Goal: Transaction & Acquisition: Purchase product/service

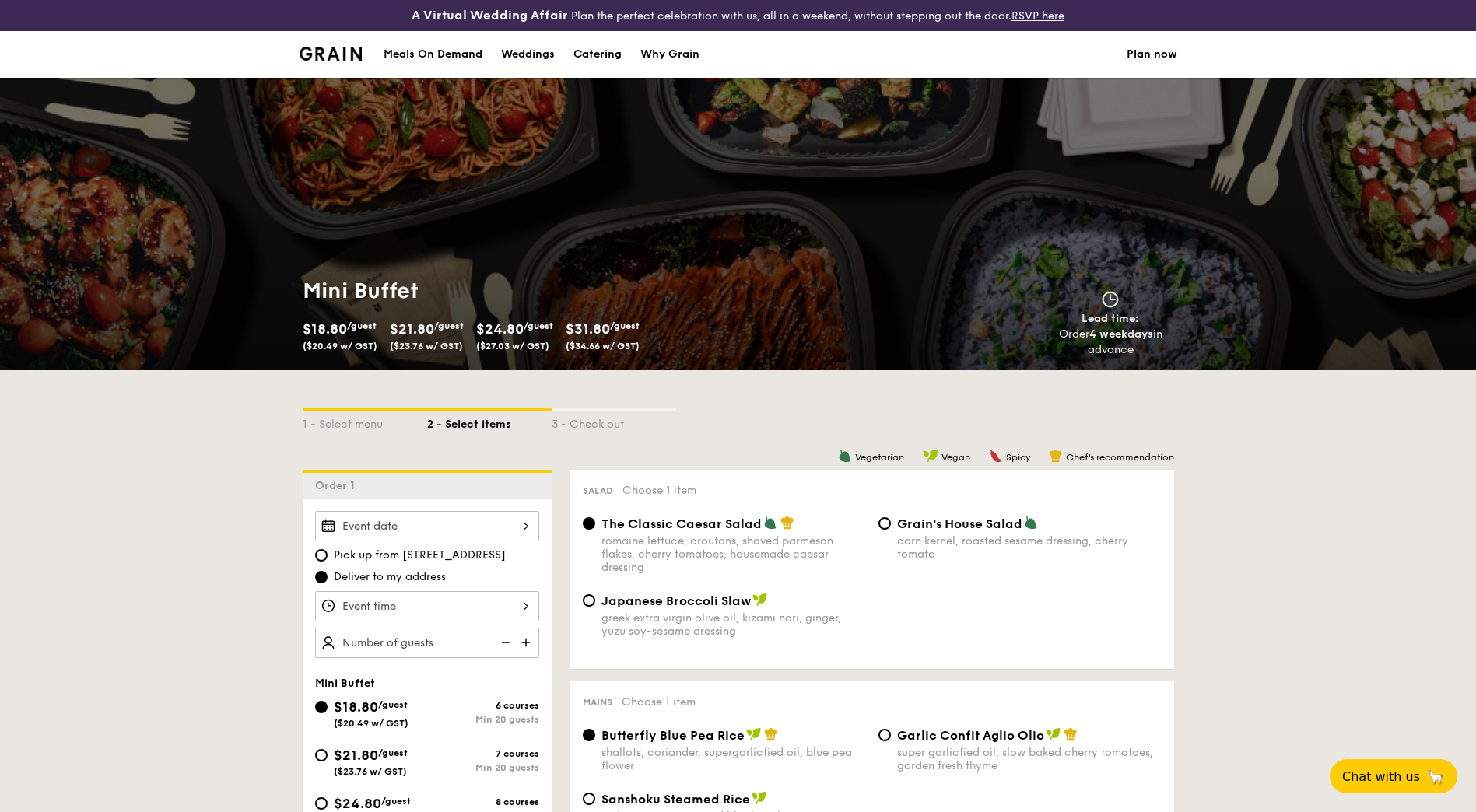
click at [585, 58] on div "Catering" at bounding box center [598, 54] width 48 height 47
select select
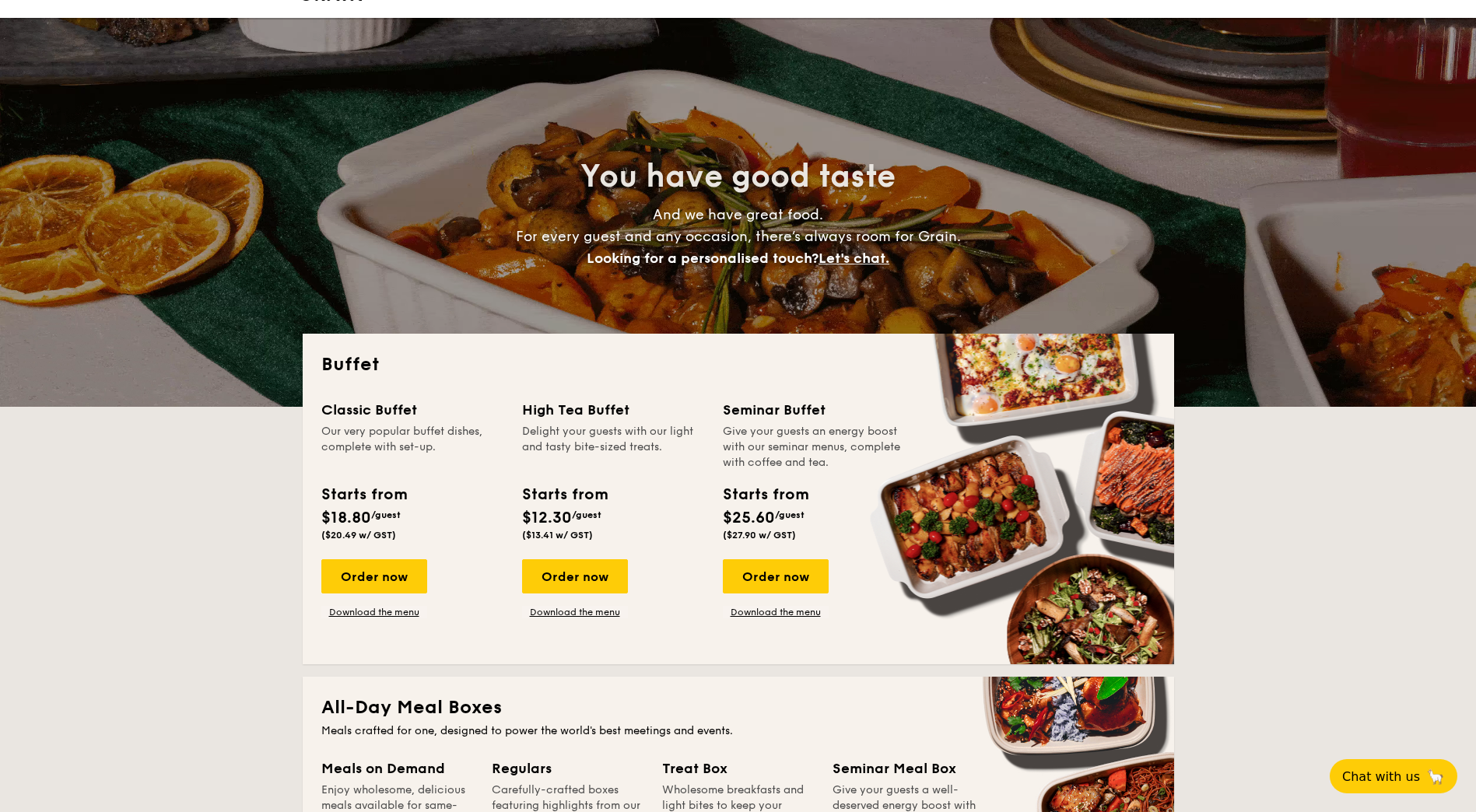
scroll to position [156, 0]
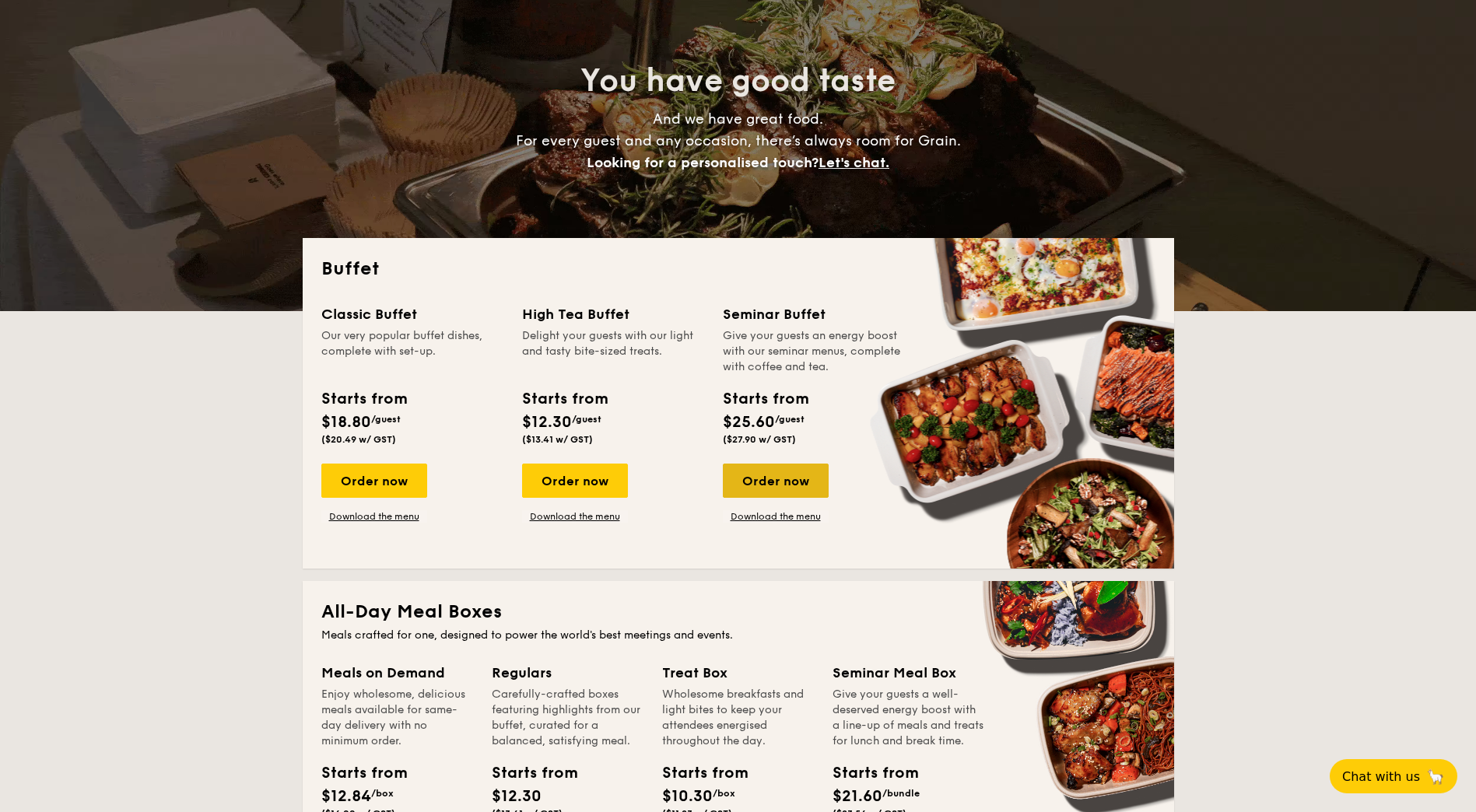
click at [753, 471] on div "Order now" at bounding box center [776, 481] width 106 height 35
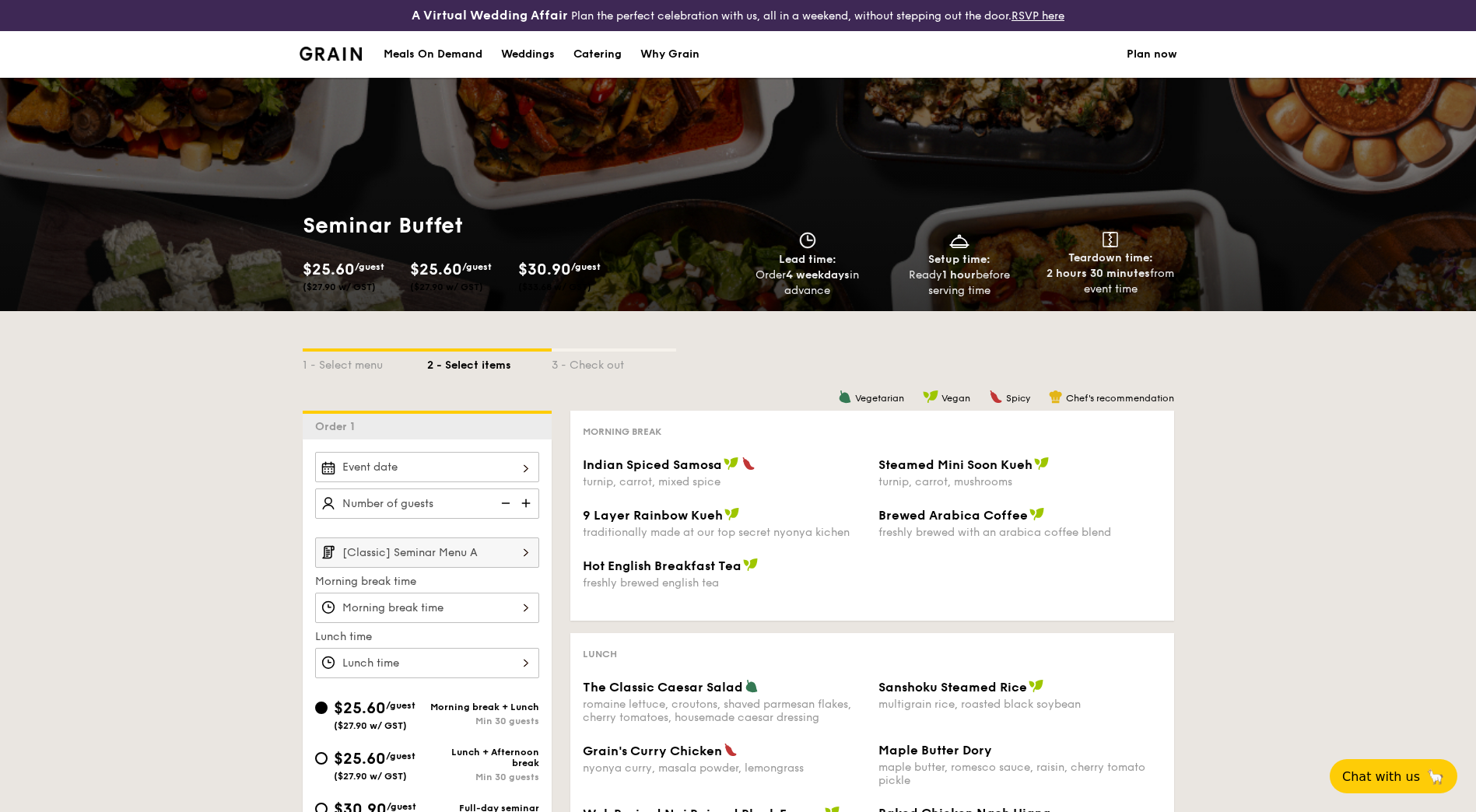
scroll to position [187, 0]
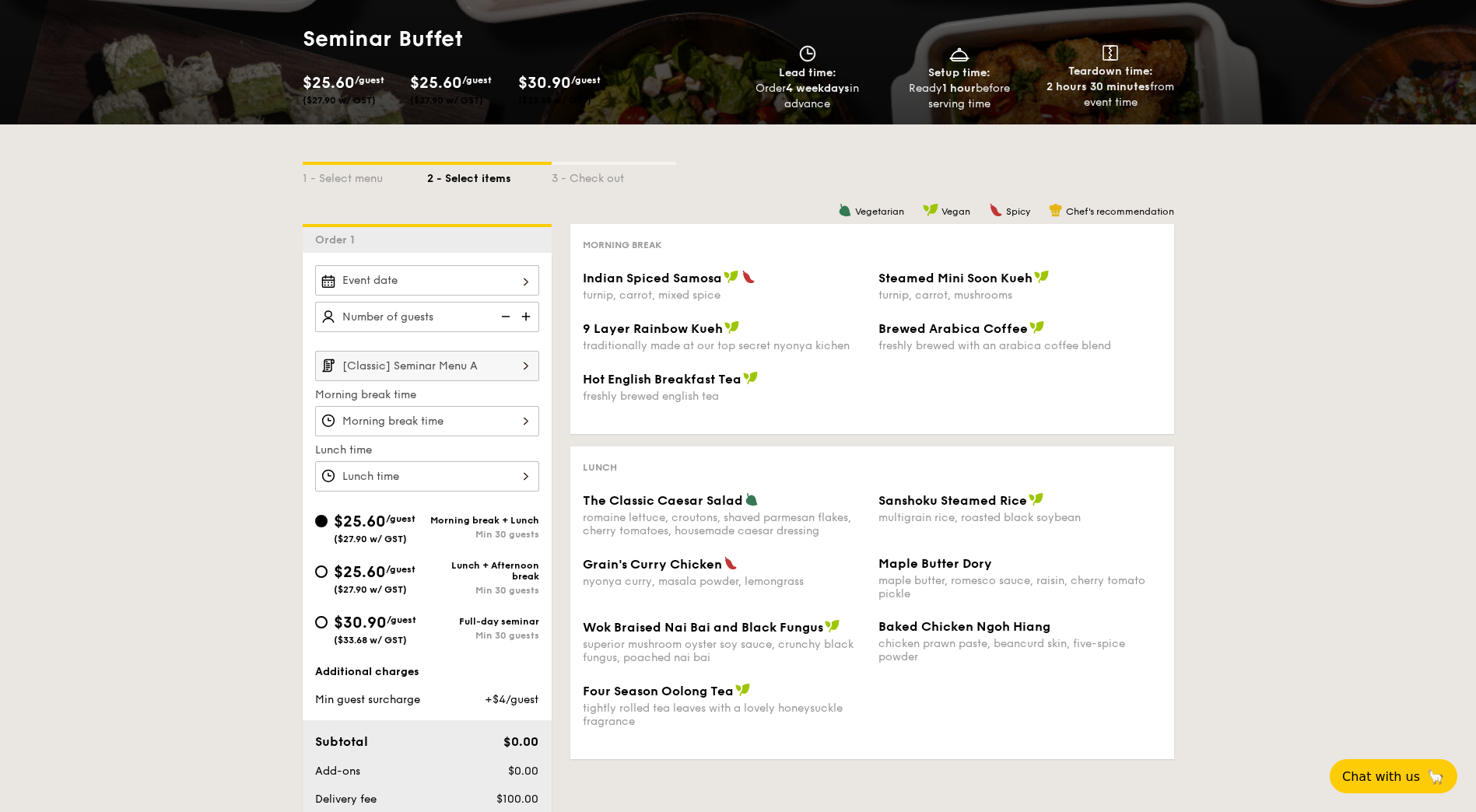
select select
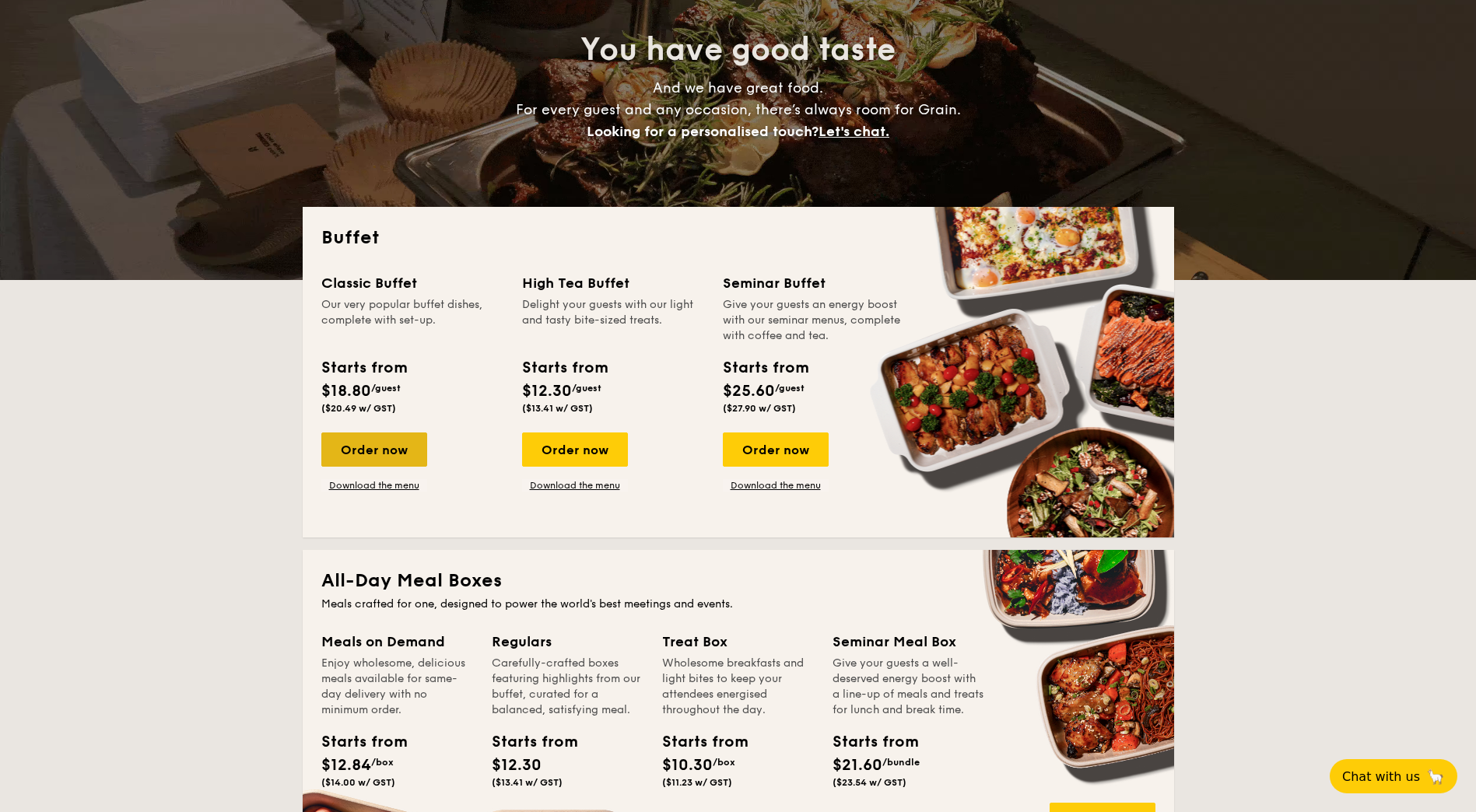
click at [383, 448] on div "Order now" at bounding box center [375, 450] width 106 height 35
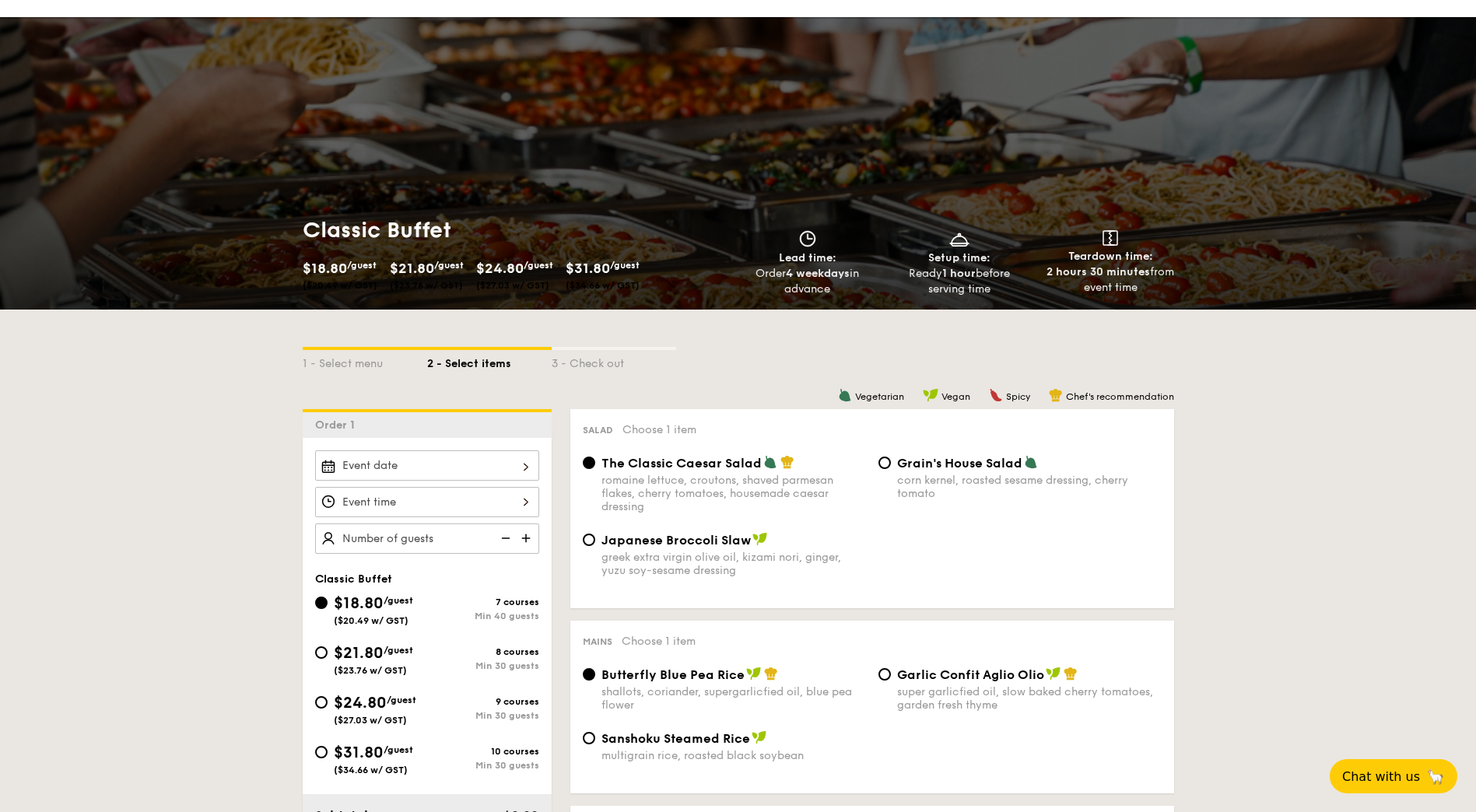
scroll to position [78, 0]
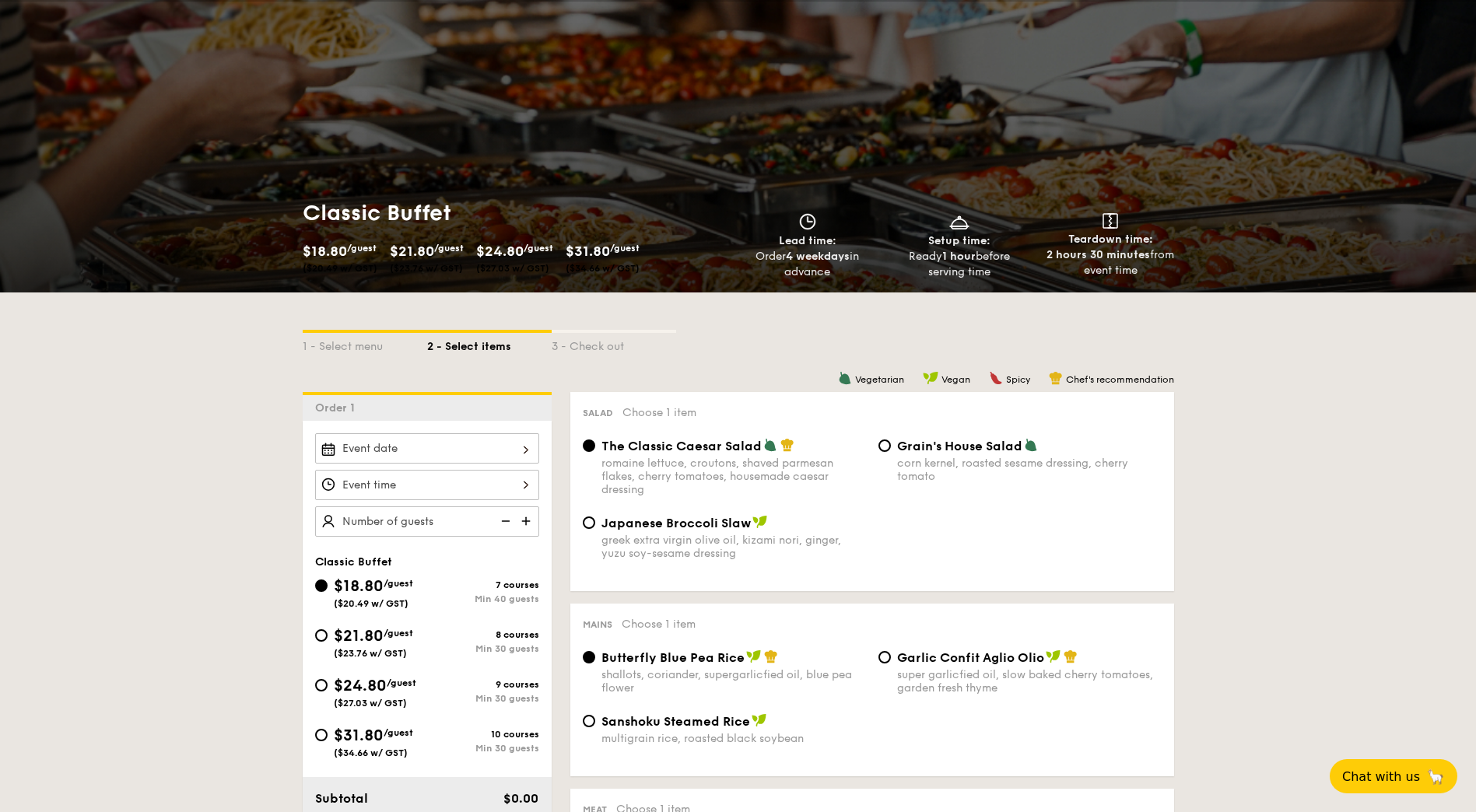
select select
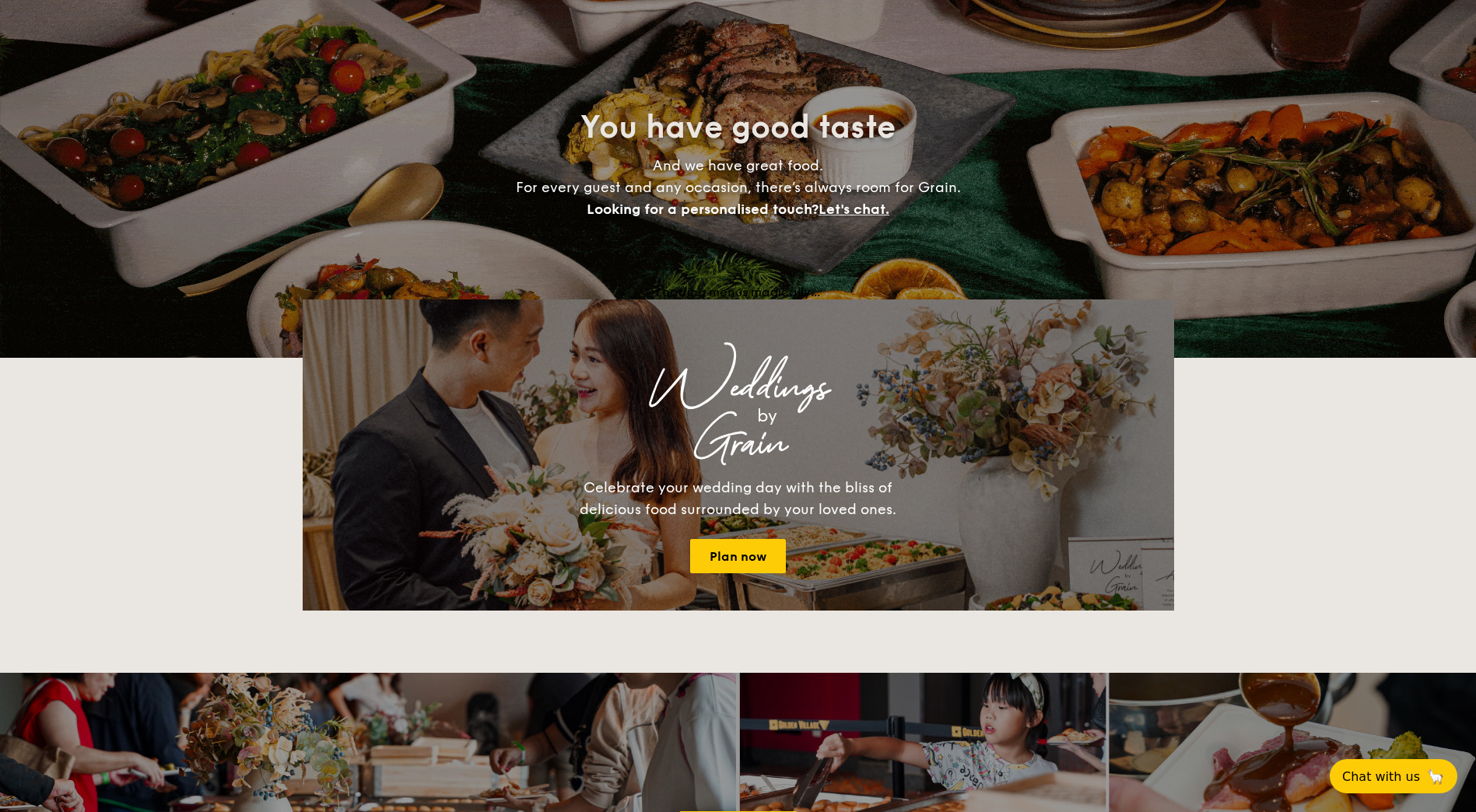
scroll to position [218, 0]
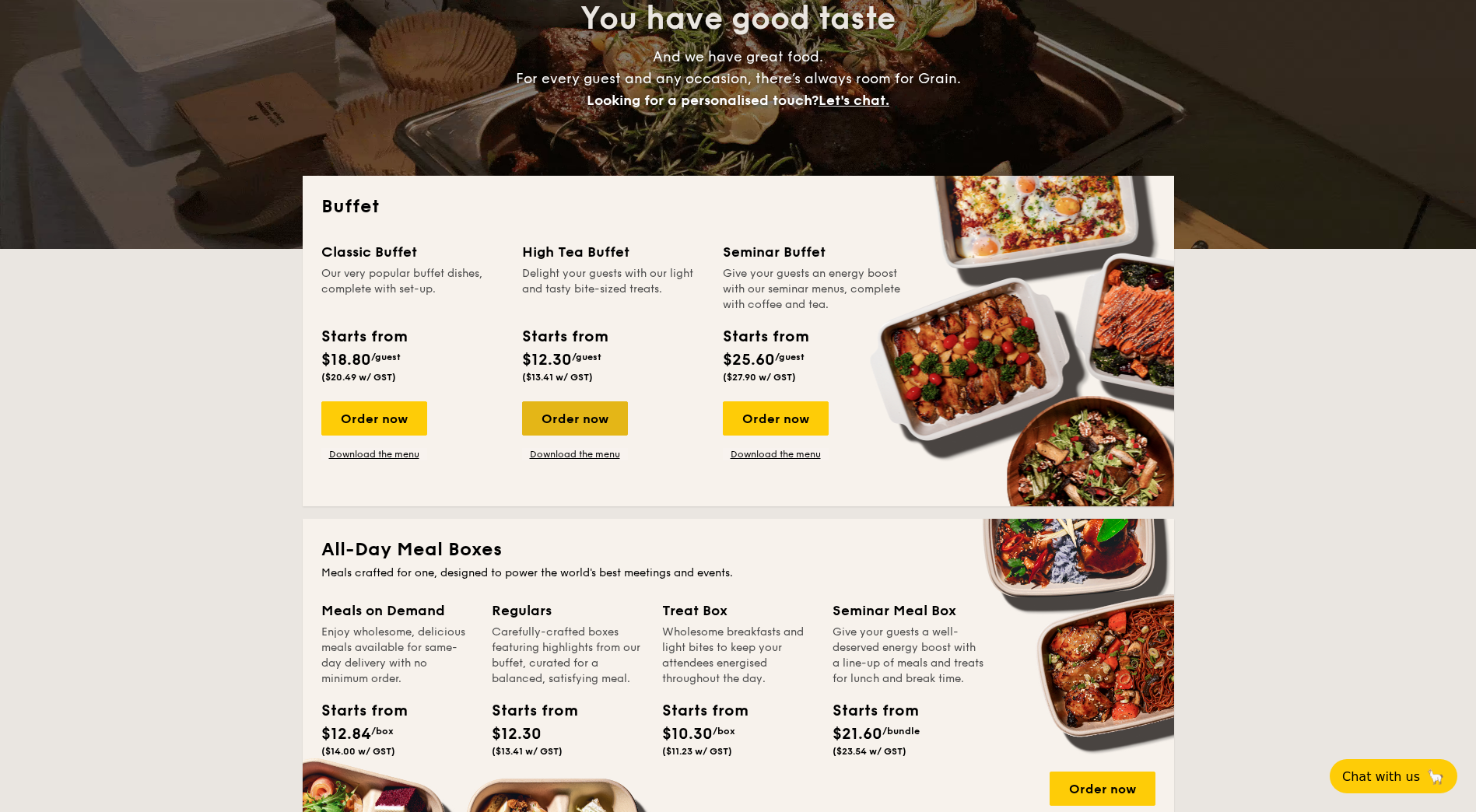
click at [604, 418] on div "Order now" at bounding box center [575, 419] width 106 height 35
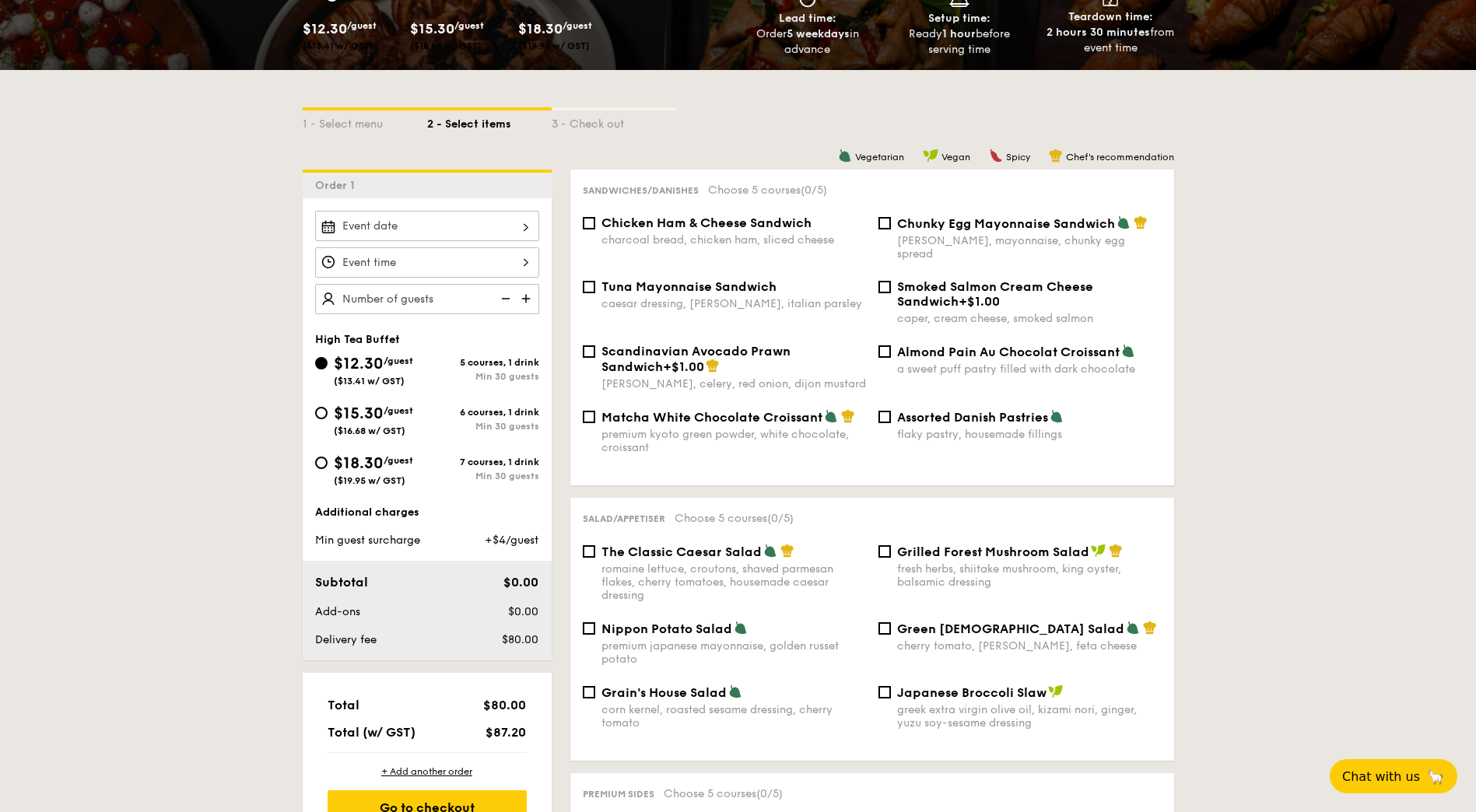
scroll to position [311, 0]
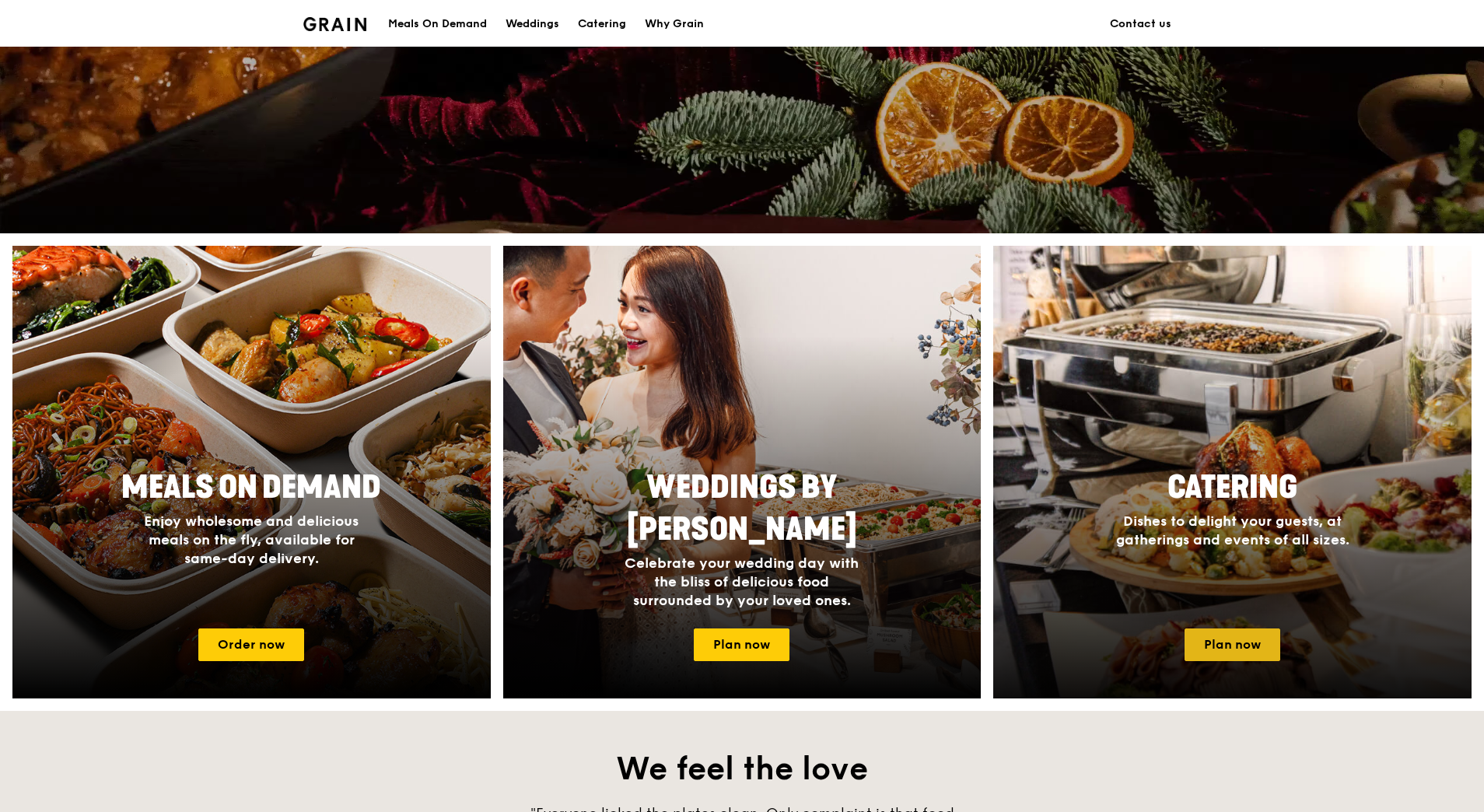
click at [1208, 647] on link "Plan now" at bounding box center [1232, 645] width 96 height 33
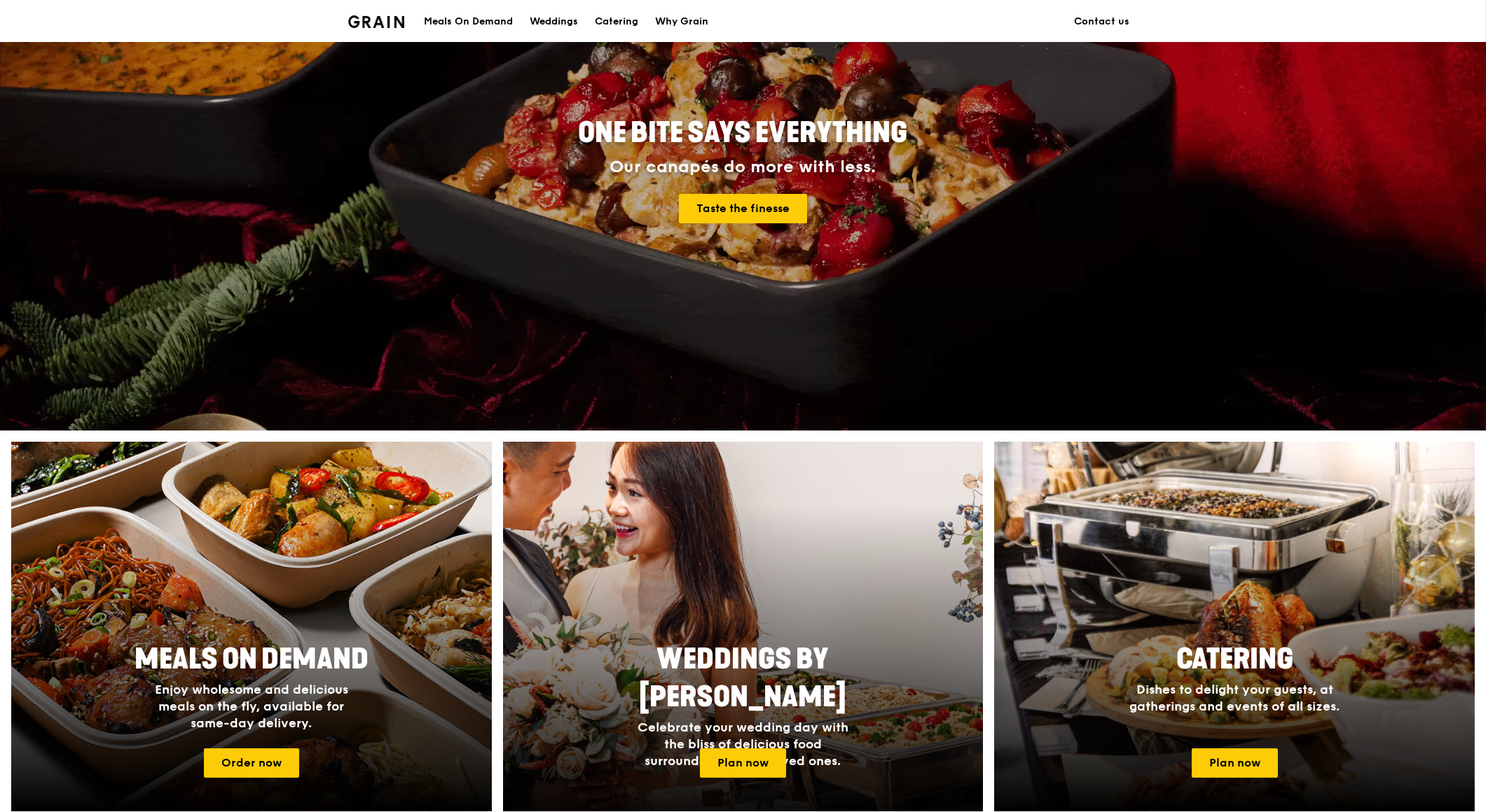
scroll to position [156, 0]
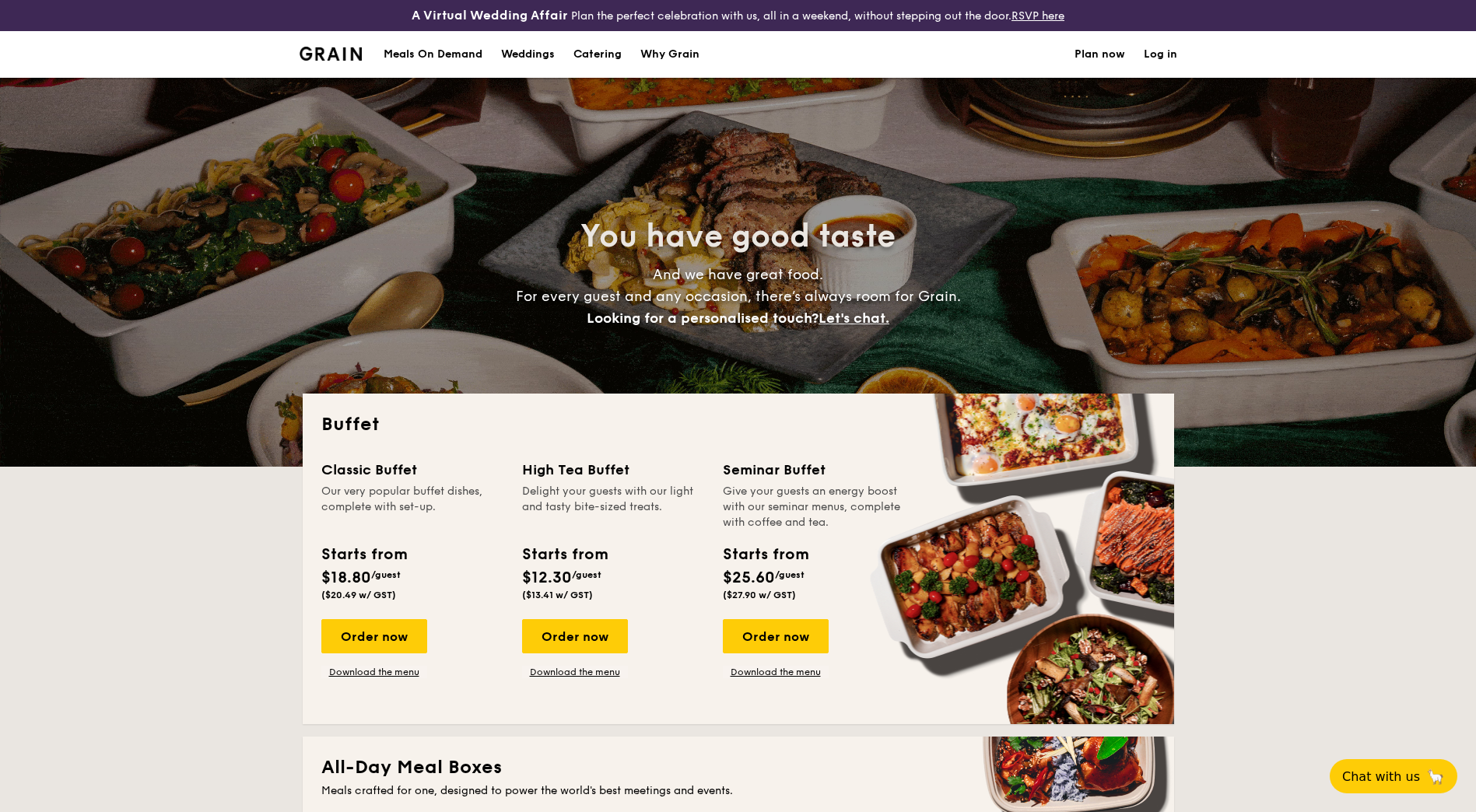
select select
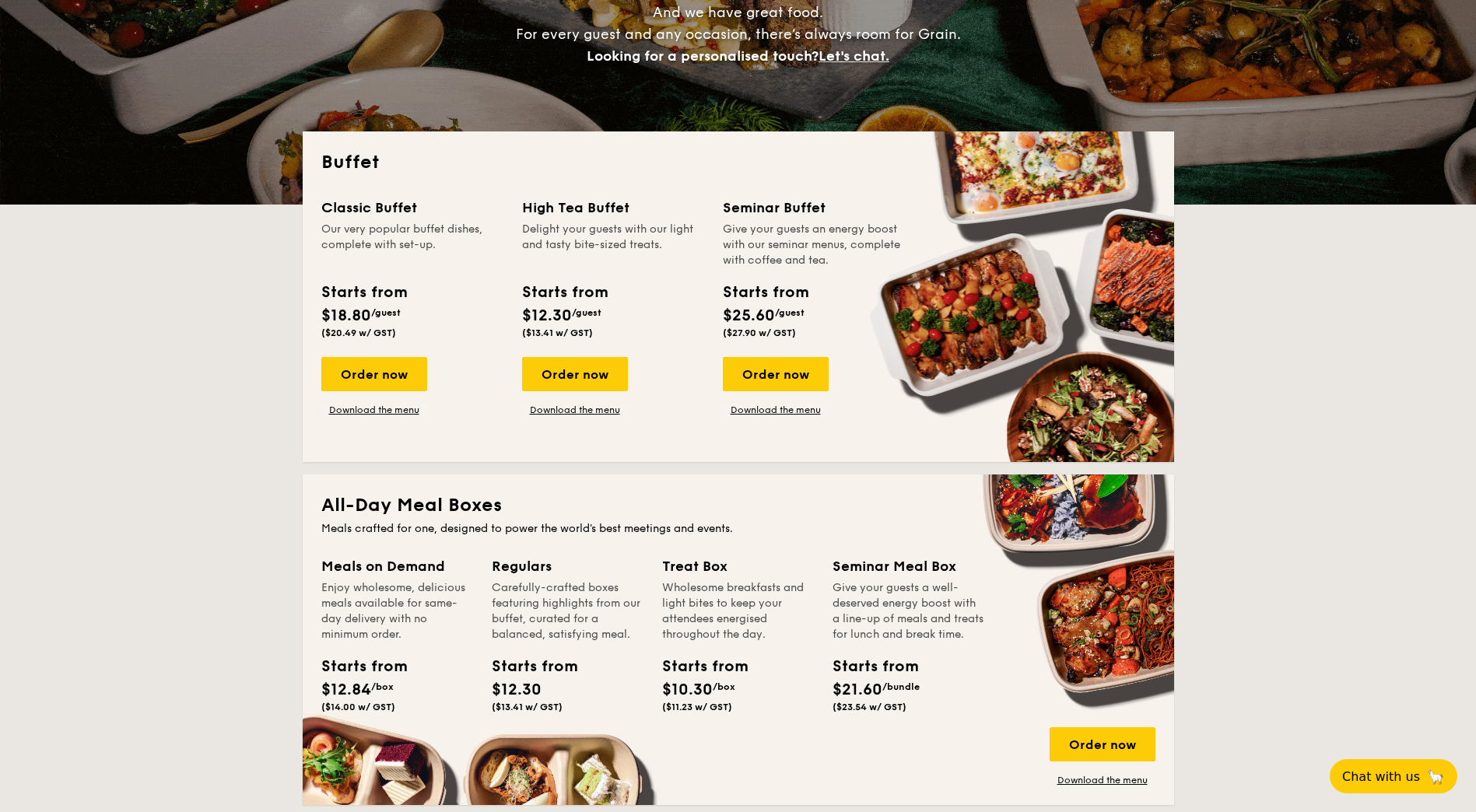
scroll to position [311, 0]
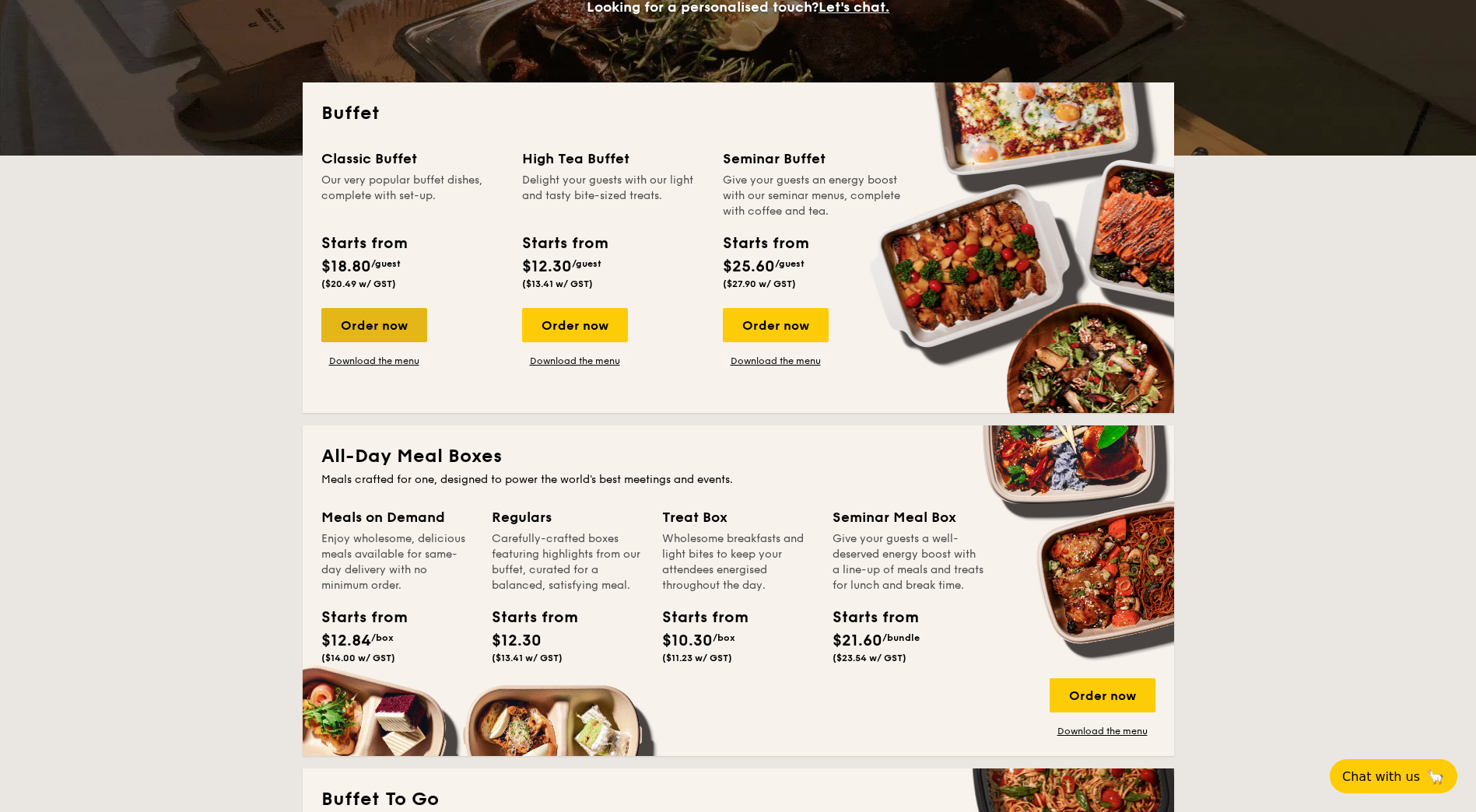
click at [406, 332] on div "Order now" at bounding box center [375, 325] width 106 height 35
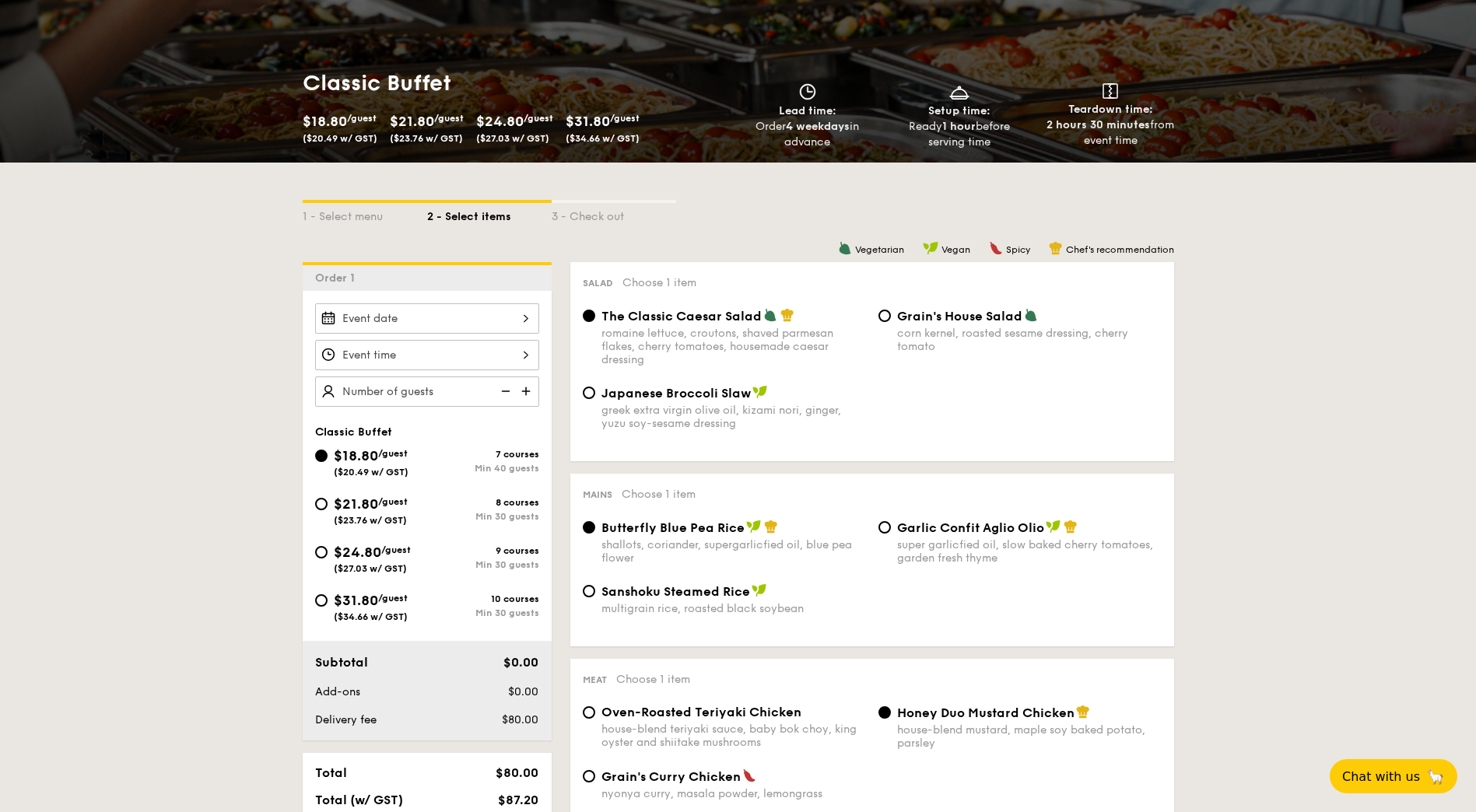
scroll to position [233, 0]
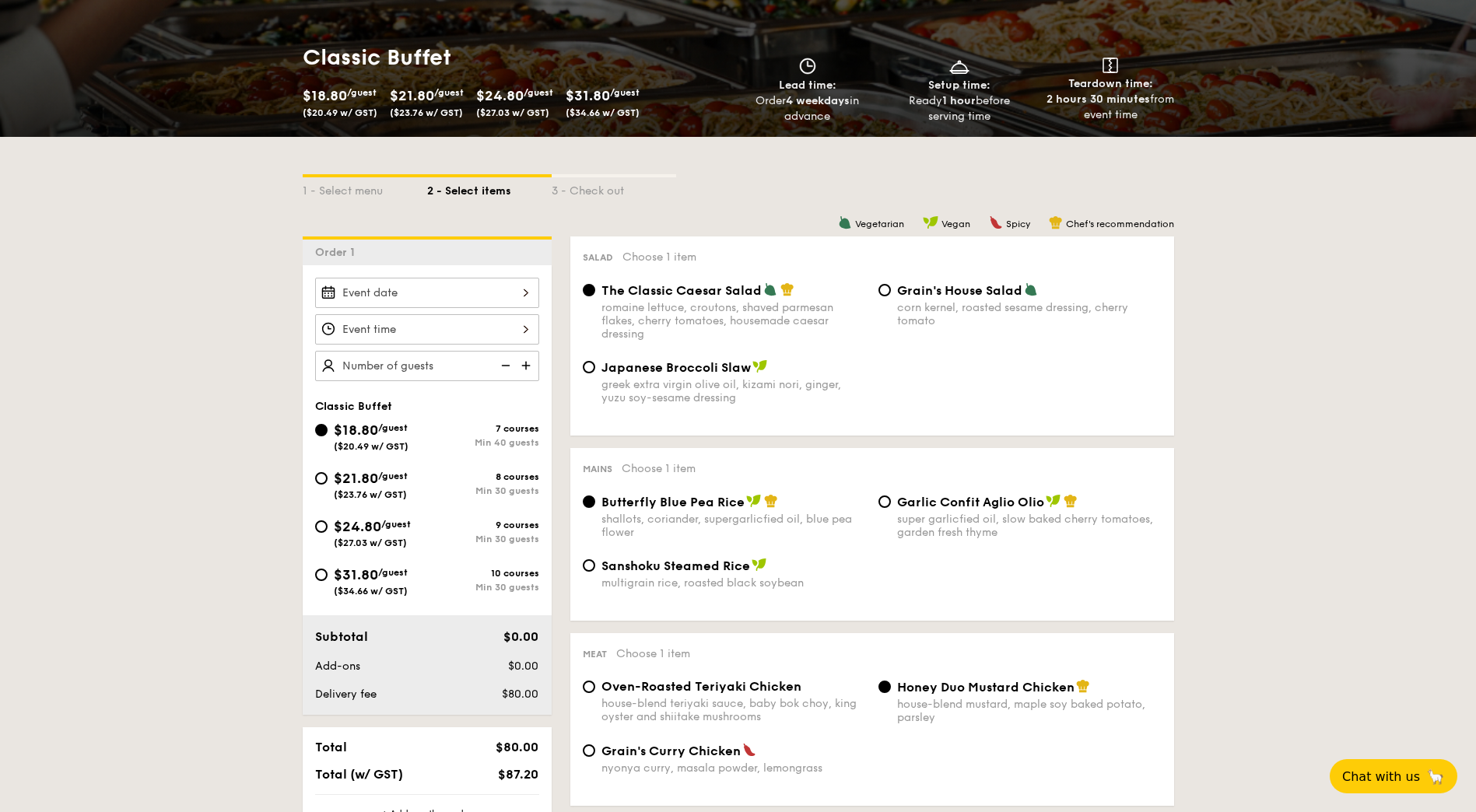
click at [332, 478] on div "$21.80 /guest ($23.76 w/ GST)" at bounding box center [371, 484] width 112 height 33
click at [328, 478] on input "$21.80 /guest ($23.76 w/ GST) 8 courses Min 30 guests" at bounding box center [321, 478] width 12 height 12
radio input "true"
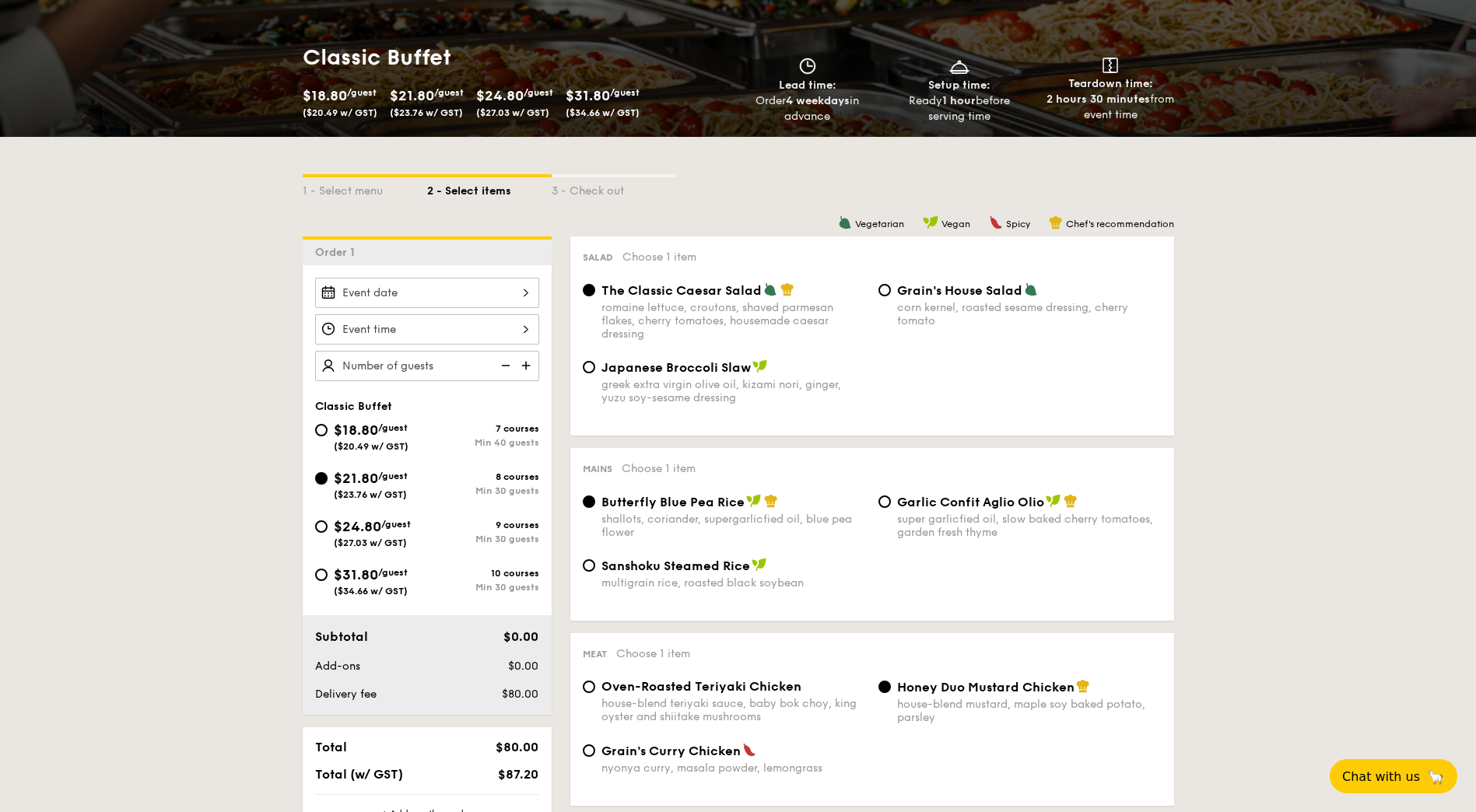
radio input "true"
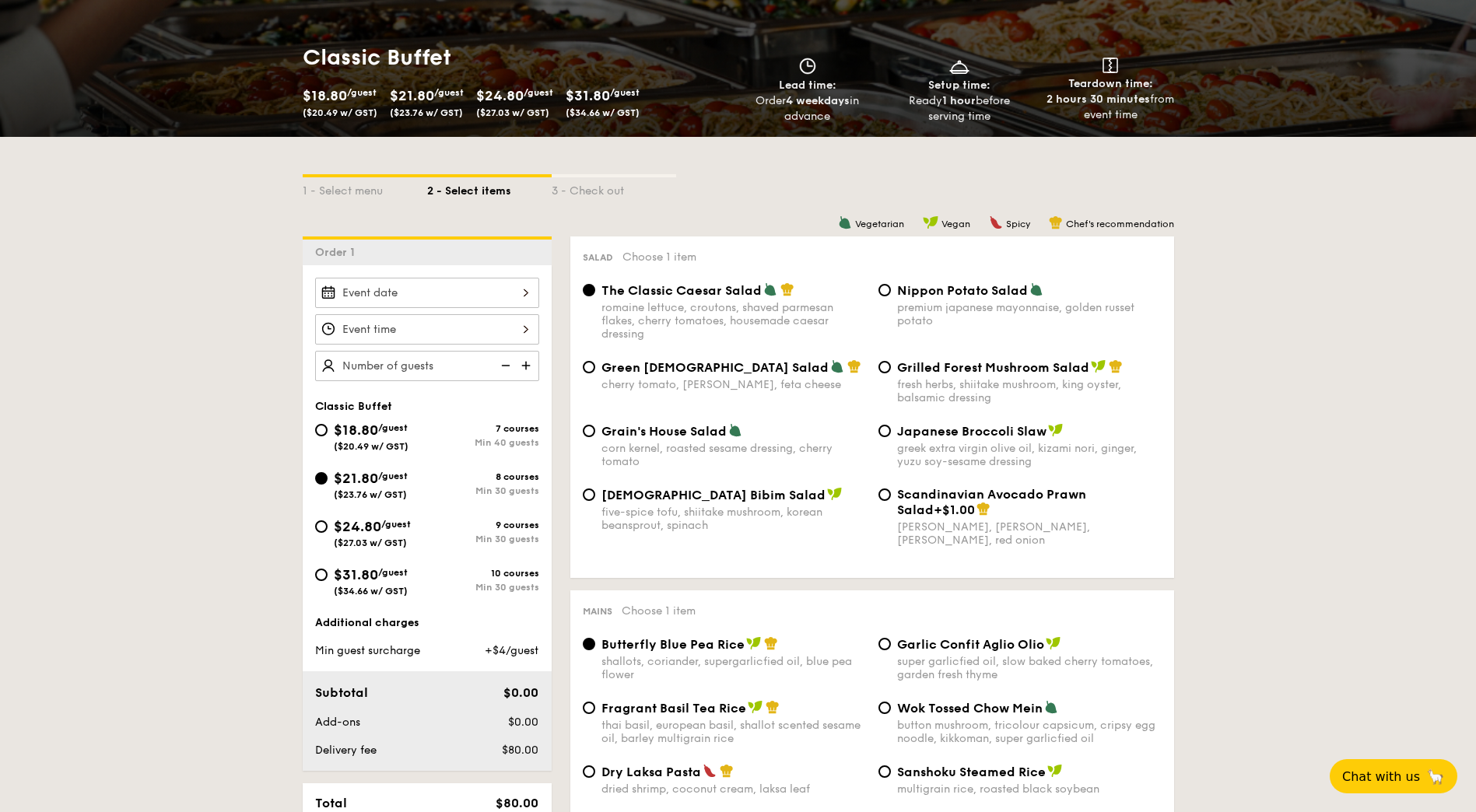
click at [369, 439] on div "$18.80 /guest ($20.49 w/ GST)" at bounding box center [371, 436] width 74 height 33
click at [328, 437] on input "$18.80 /guest ($20.49 w/ GST) 7 courses Min 40 guests" at bounding box center [321, 430] width 12 height 12
radio input "true"
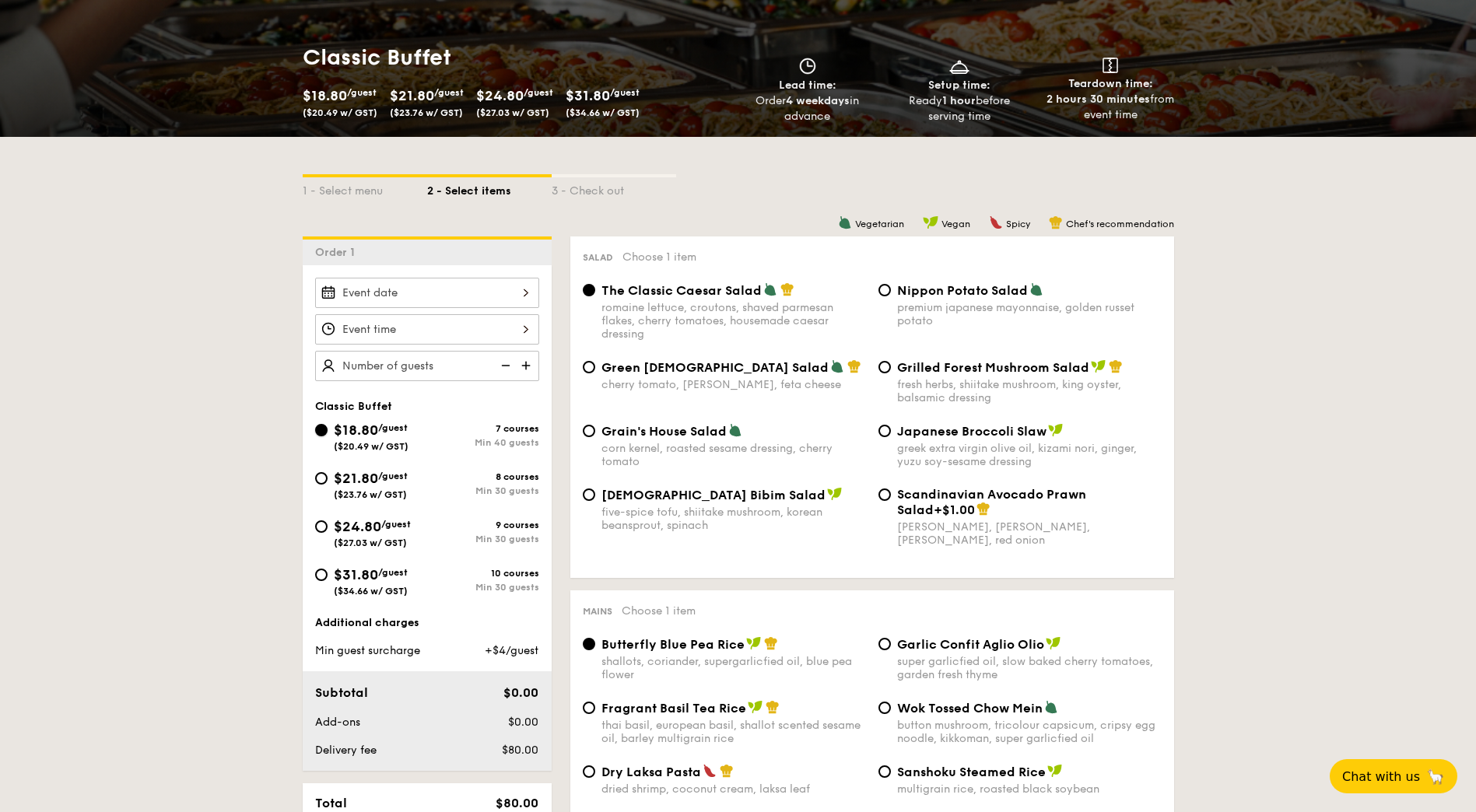
radio input "true"
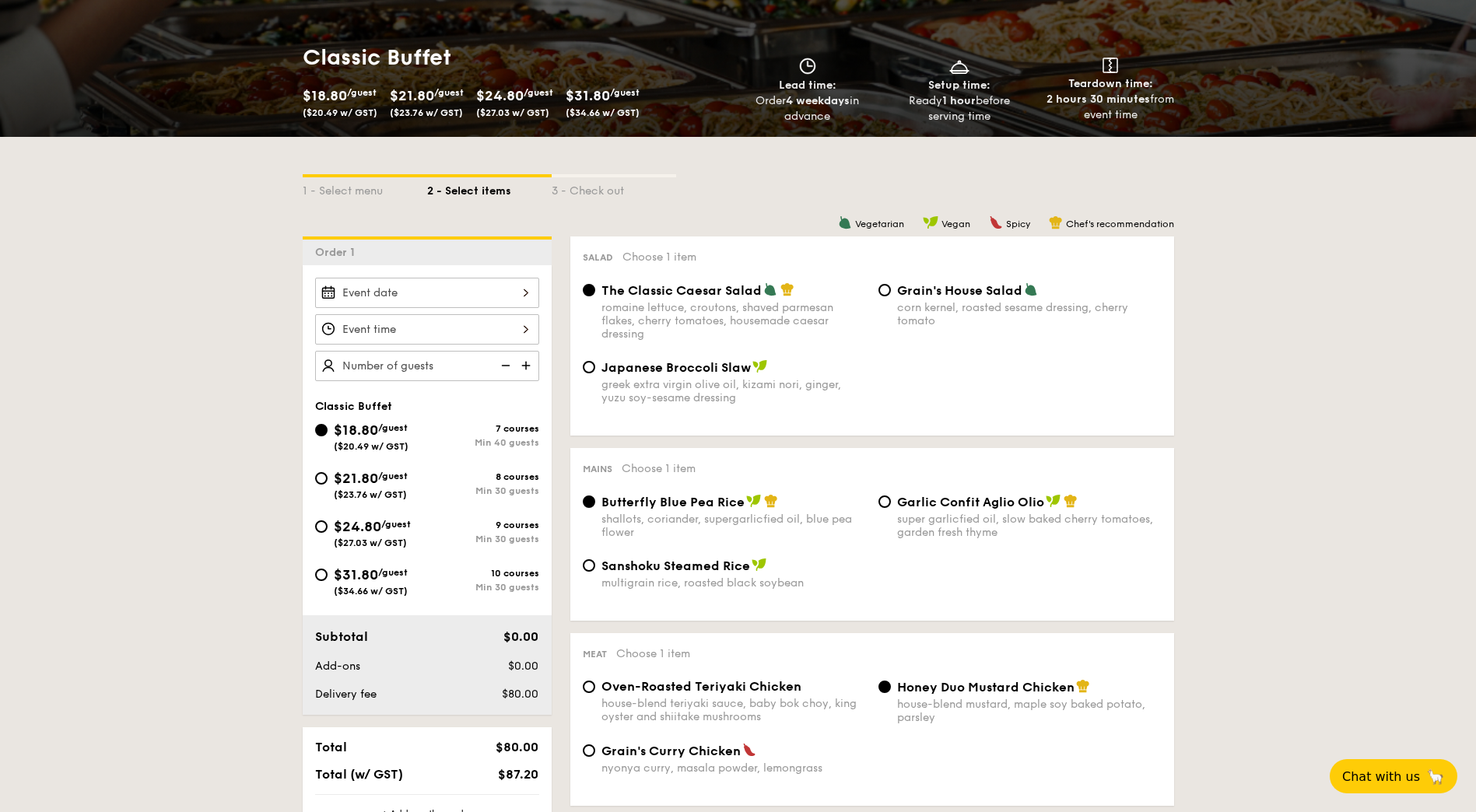
click at [338, 481] on span "$21.80" at bounding box center [356, 478] width 44 height 17
click at [328, 481] on input "$21.80 /guest ($23.76 w/ GST) 8 courses Min 30 guests" at bounding box center [321, 478] width 12 height 12
radio input "true"
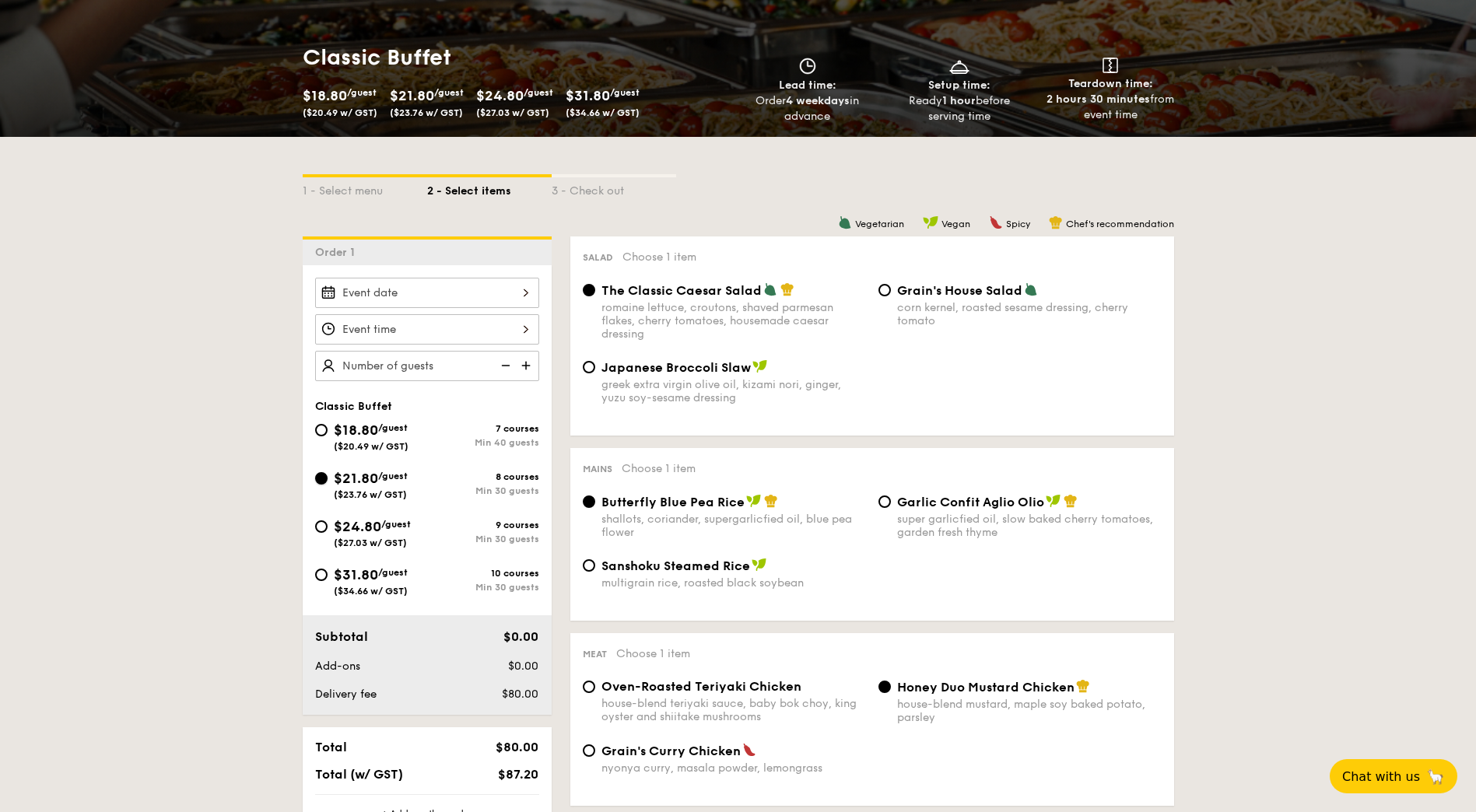
radio input "true"
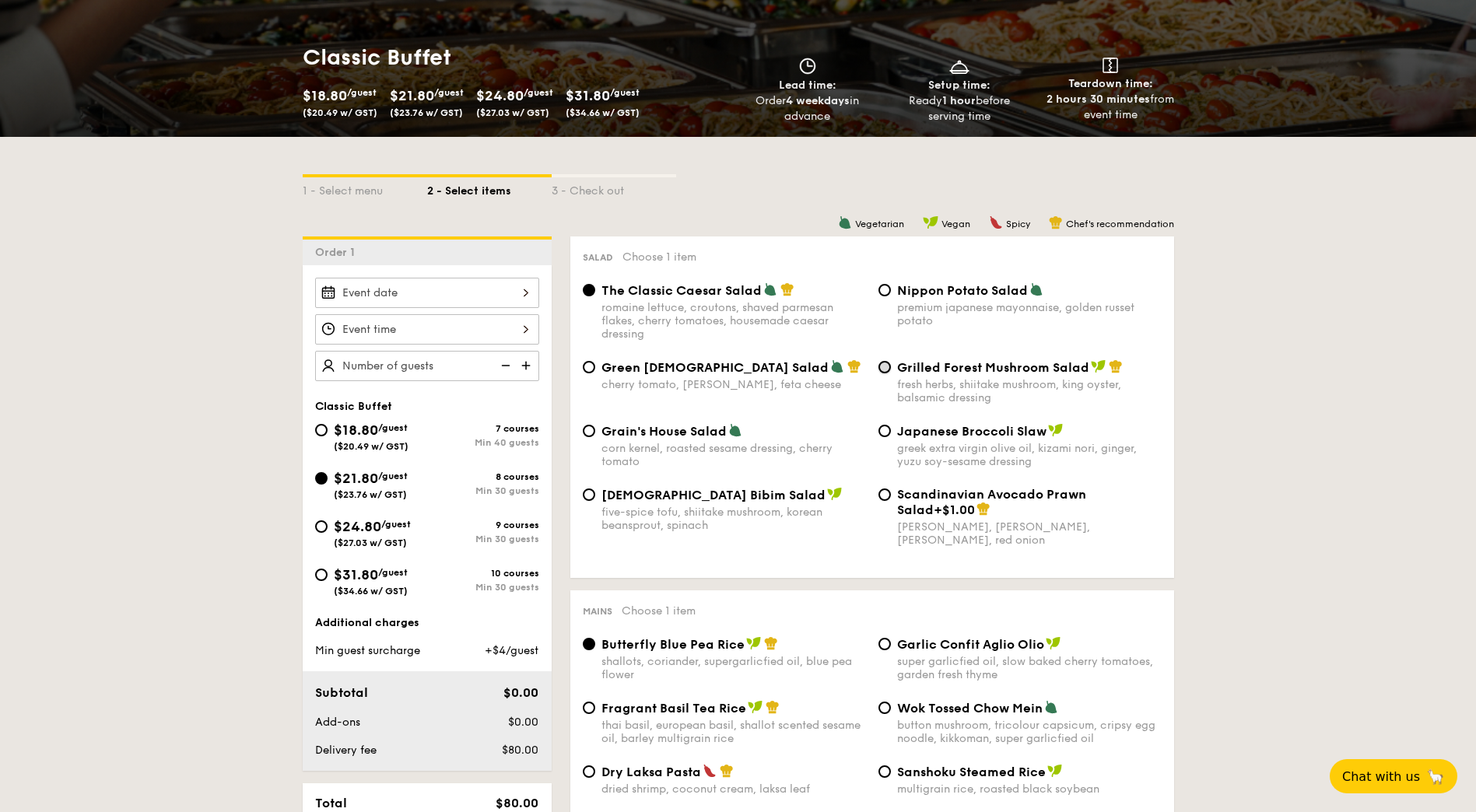
click at [890, 369] on input "Grilled Forest Mushroom Salad fresh herbs, shiitake mushroom, king oyster, bals…" at bounding box center [885, 367] width 12 height 12
radio input "true"
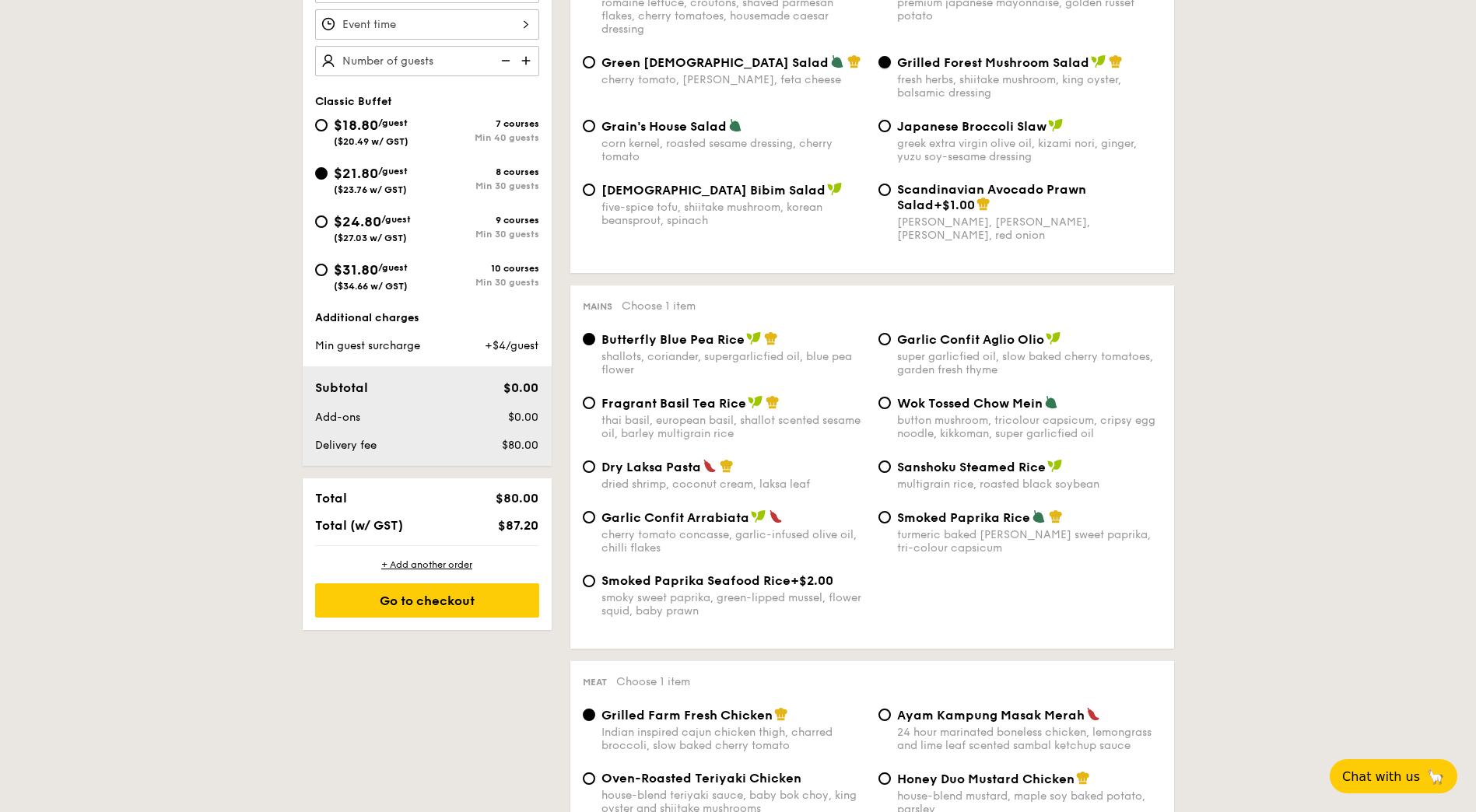
scroll to position [545, 0]
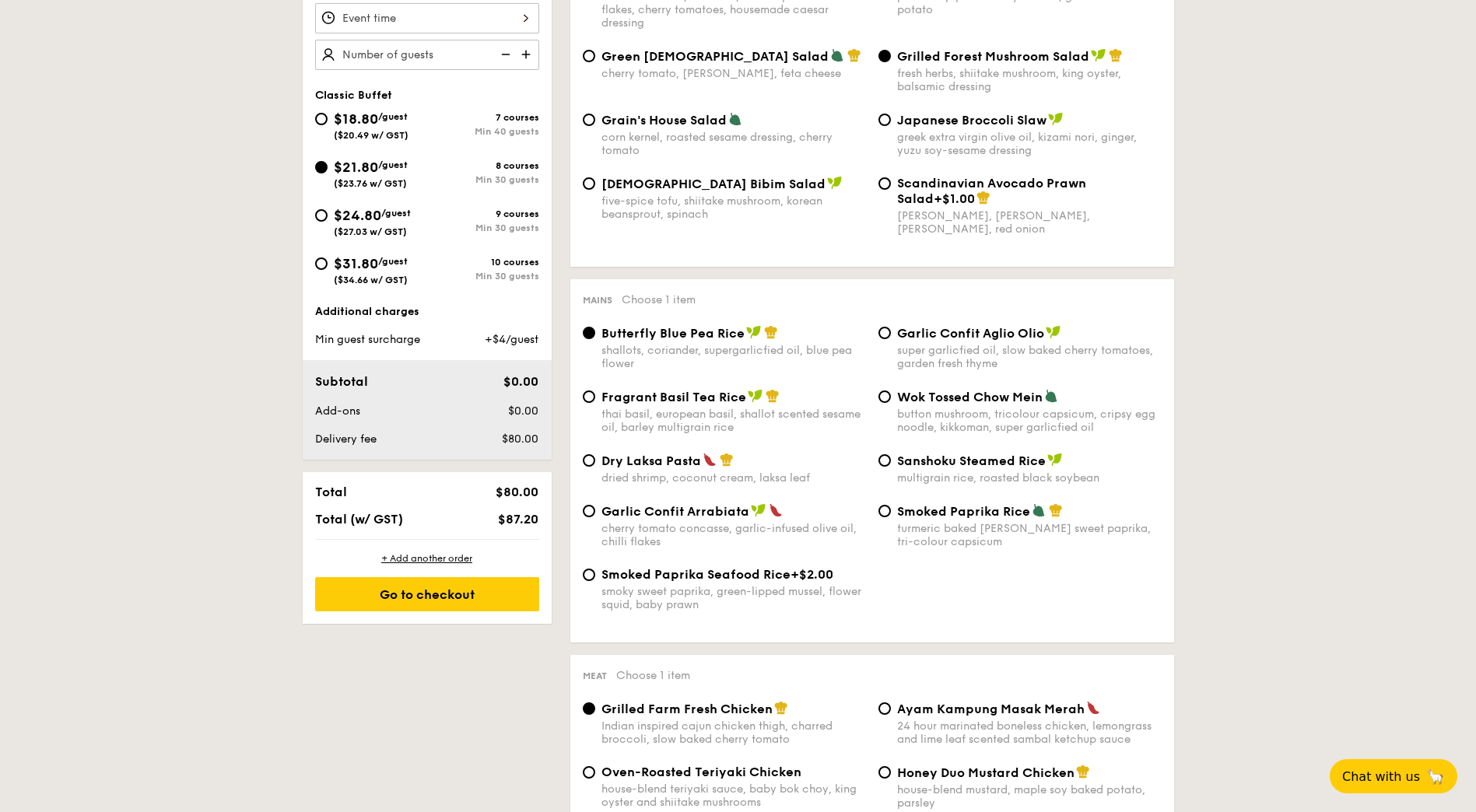
click at [903, 345] on div "super garlicfied oil, slow baked cherry tomatoes, garden fresh thyme" at bounding box center [1030, 357] width 265 height 27
click at [891, 339] on input "Garlic Confit Aglio Olio super garlicfied oil, slow baked cherry tomatoes, gard…" at bounding box center [885, 333] width 12 height 12
radio input "true"
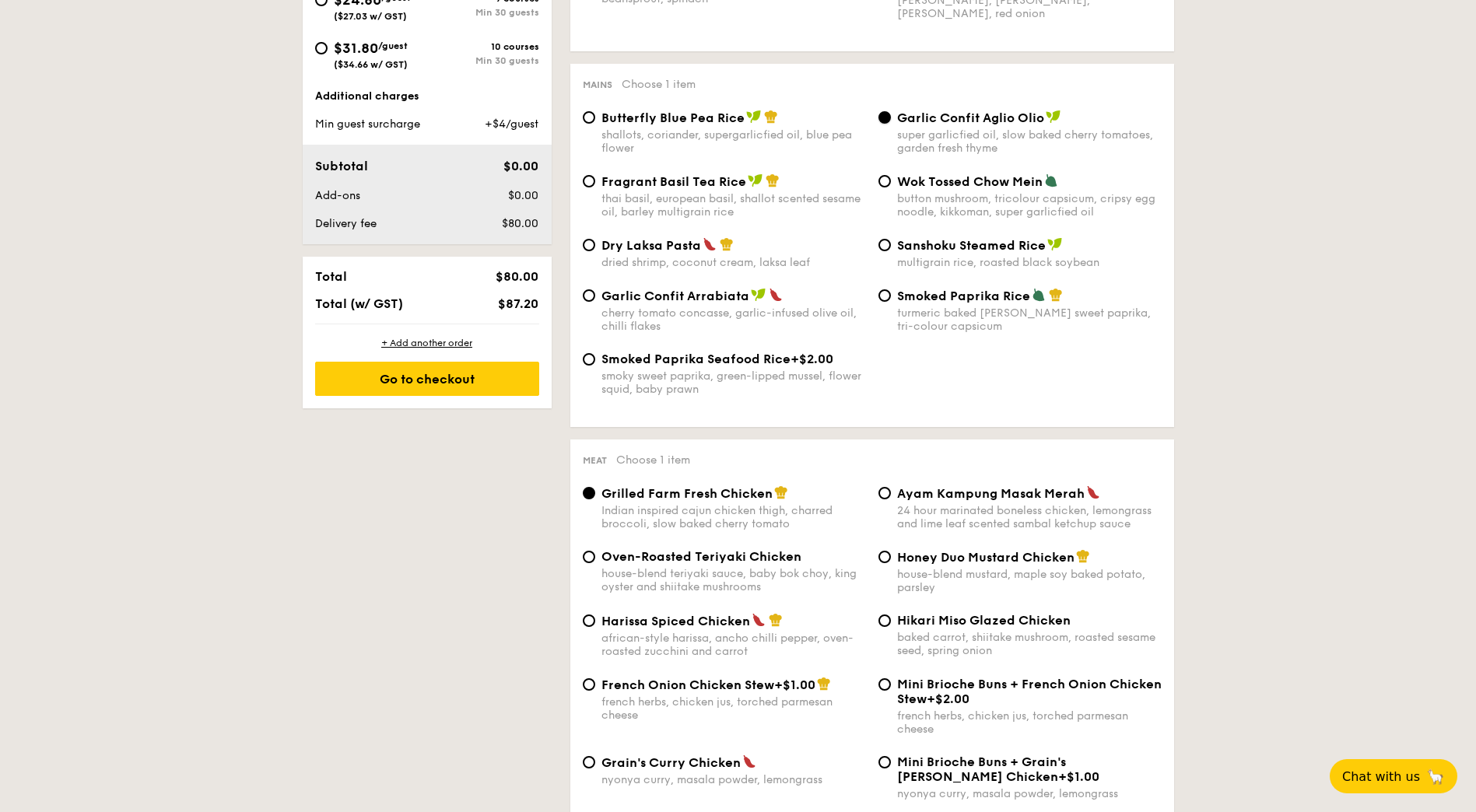
scroll to position [933, 0]
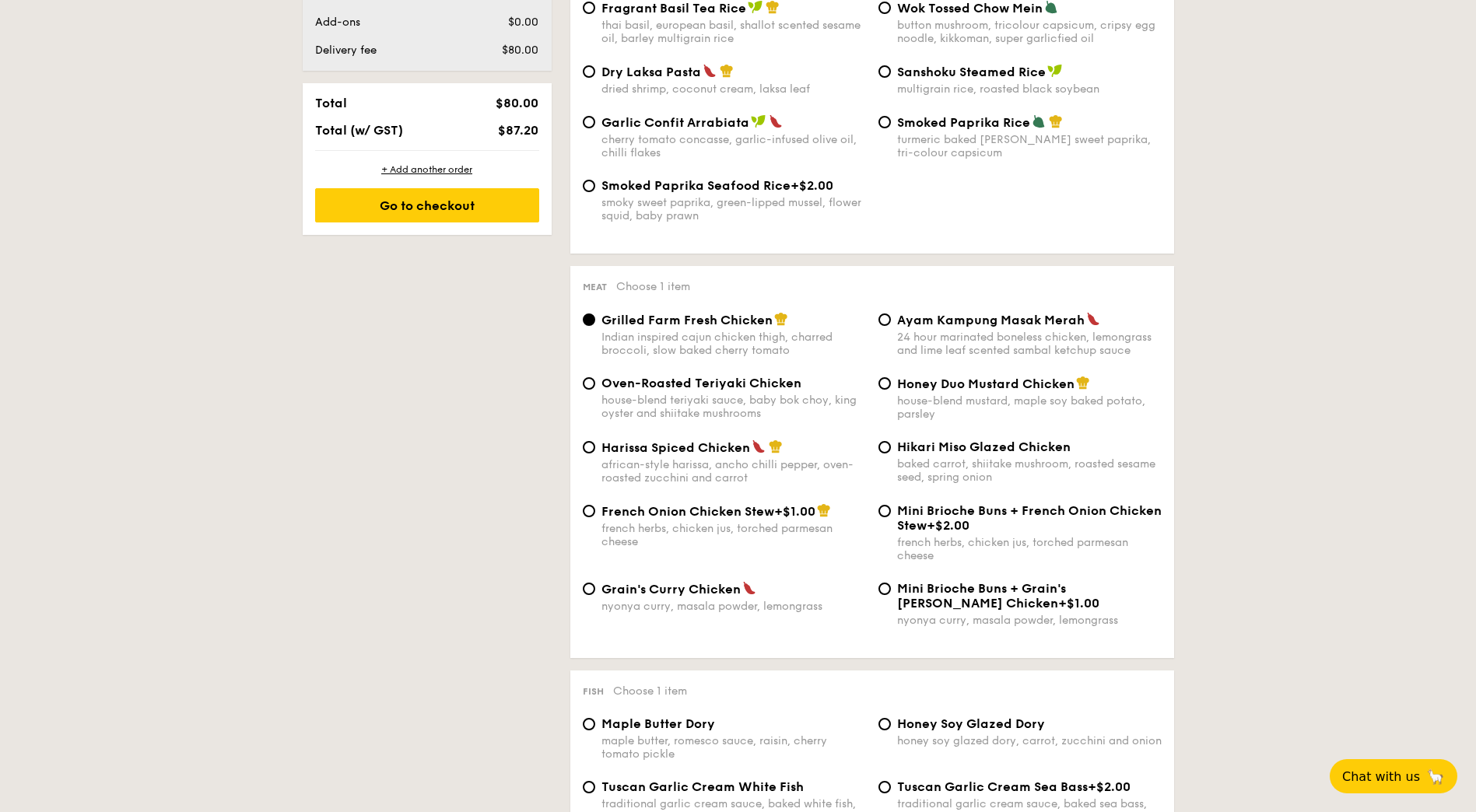
click at [624, 454] on span "Harissa Spiced Chicken" at bounding box center [676, 447] width 149 height 15
click at [595, 453] on input "Harissa Spiced Chicken african-style harissa, ancho chilli pepper, oven-roasted…" at bounding box center [589, 447] width 12 height 12
radio input "true"
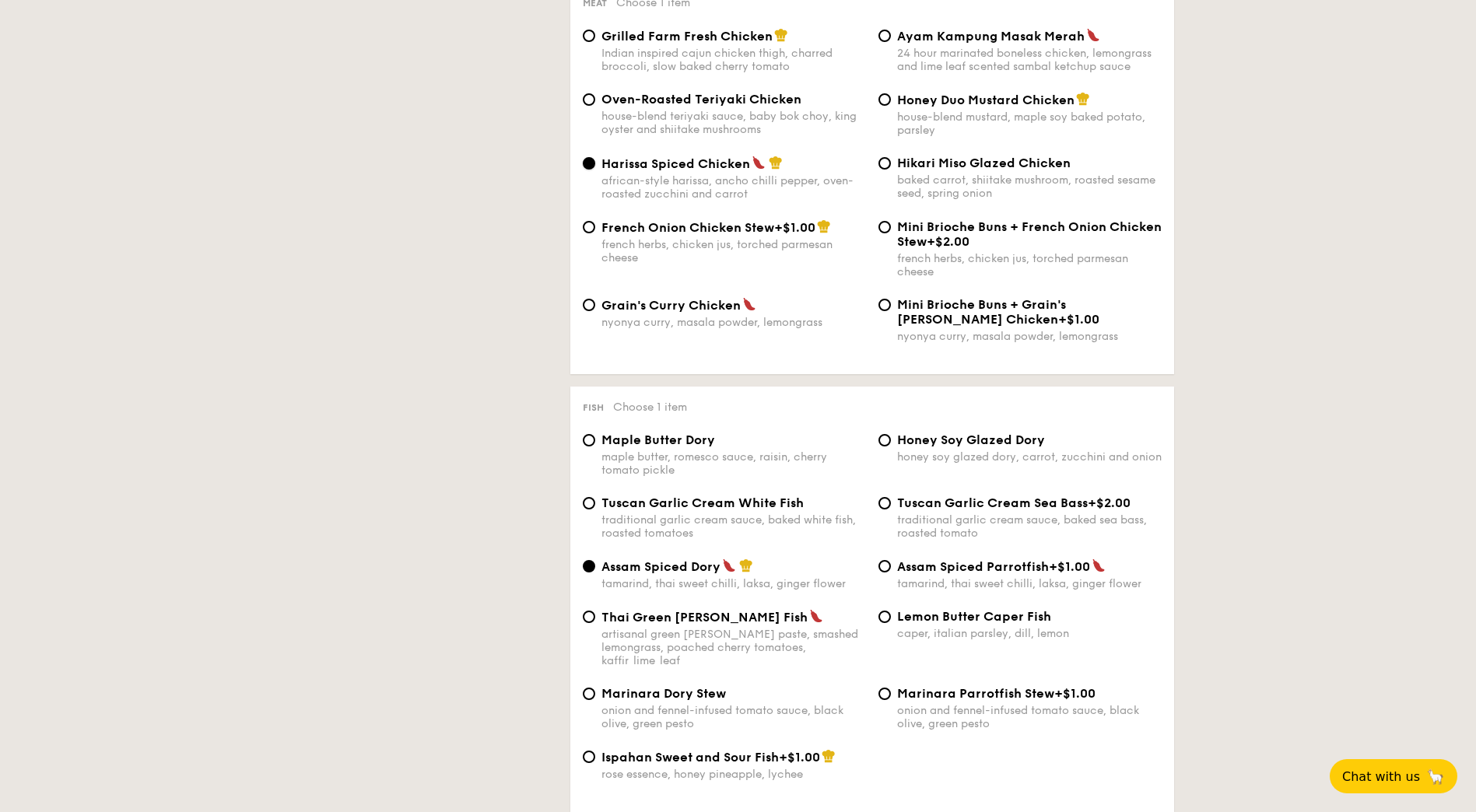
scroll to position [1244, 0]
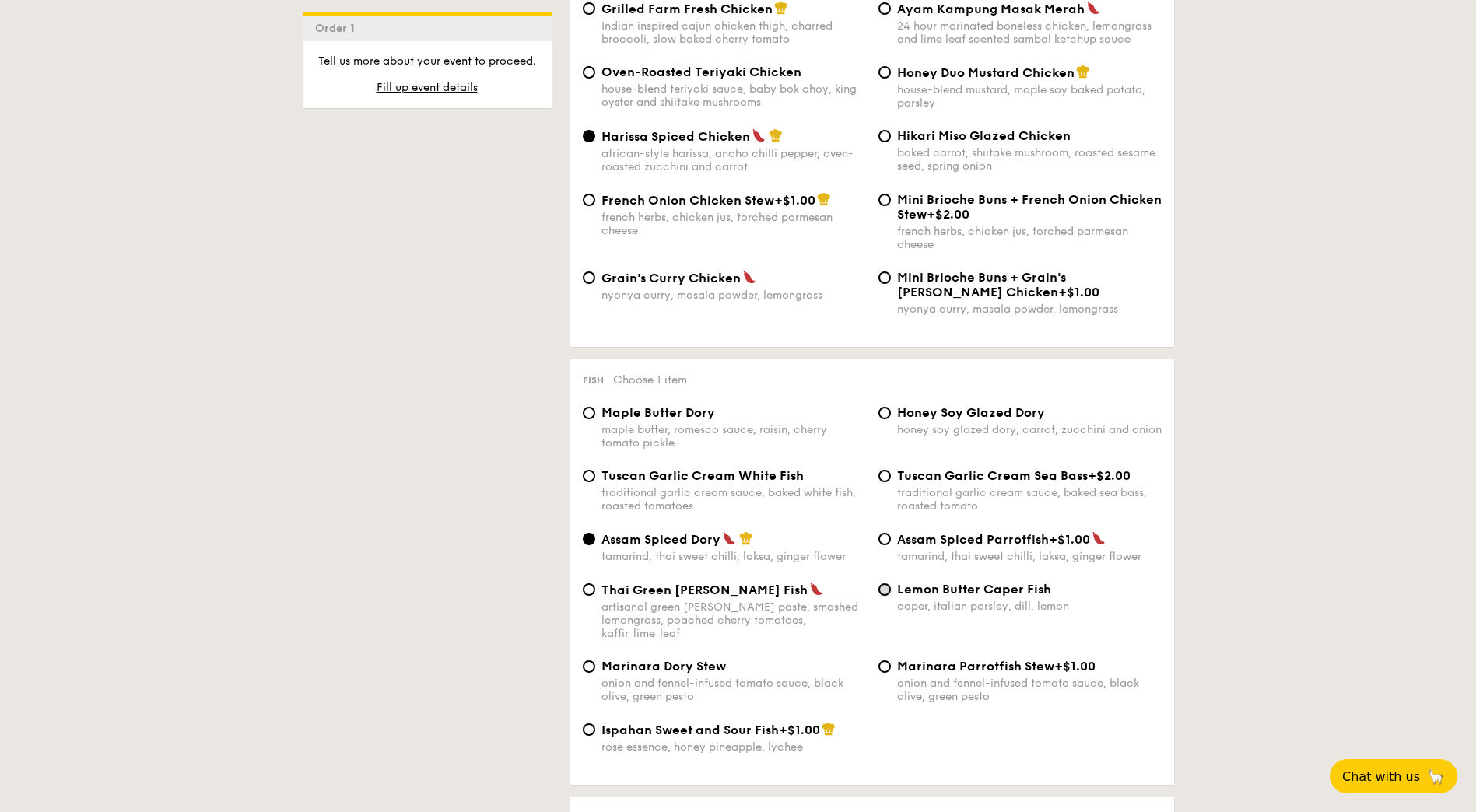
click at [890, 592] on input "Lemon Butter Caper Fish caper, italian parsley, dill, lemon" at bounding box center [885, 590] width 12 height 12
radio input "true"
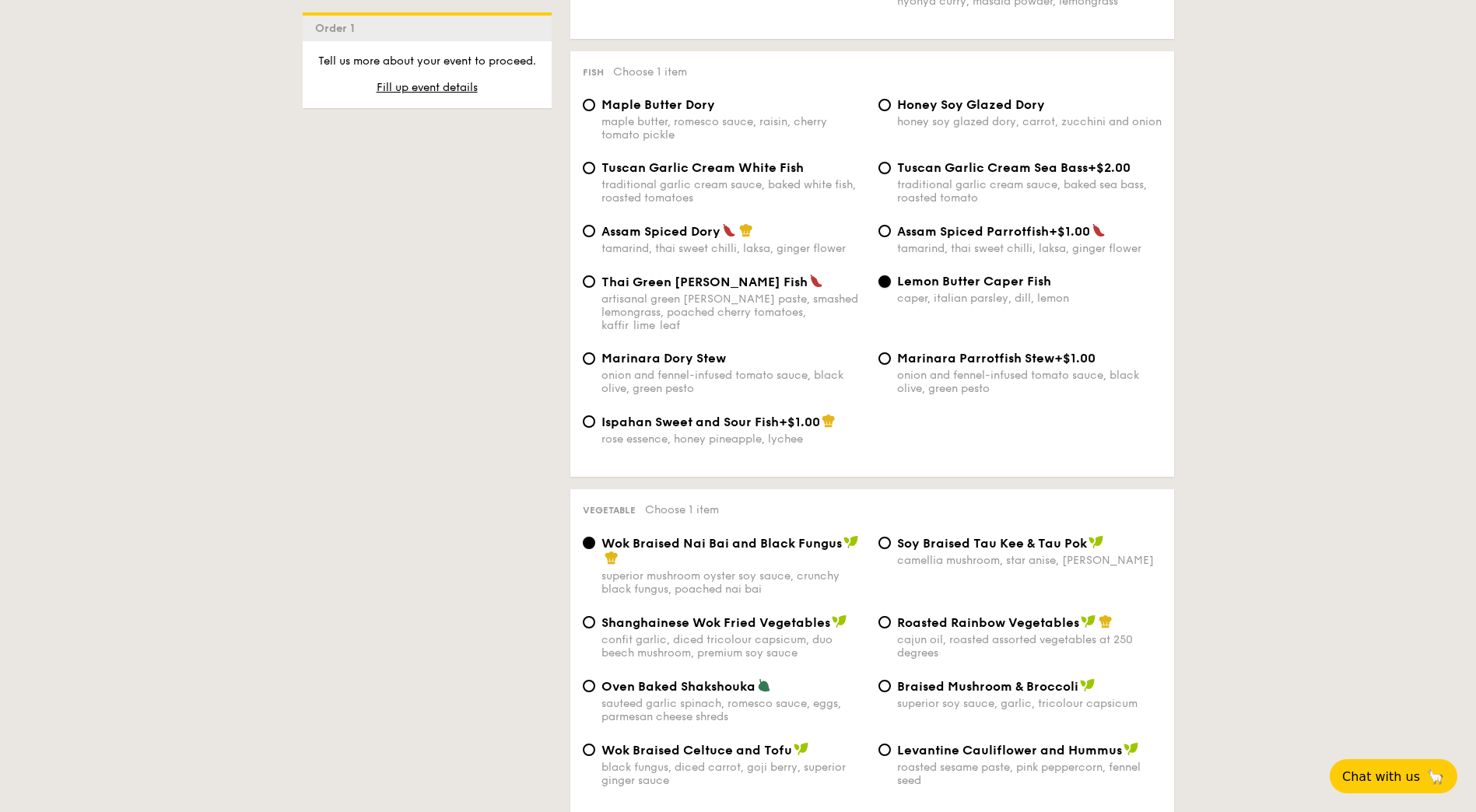
scroll to position [1556, 0]
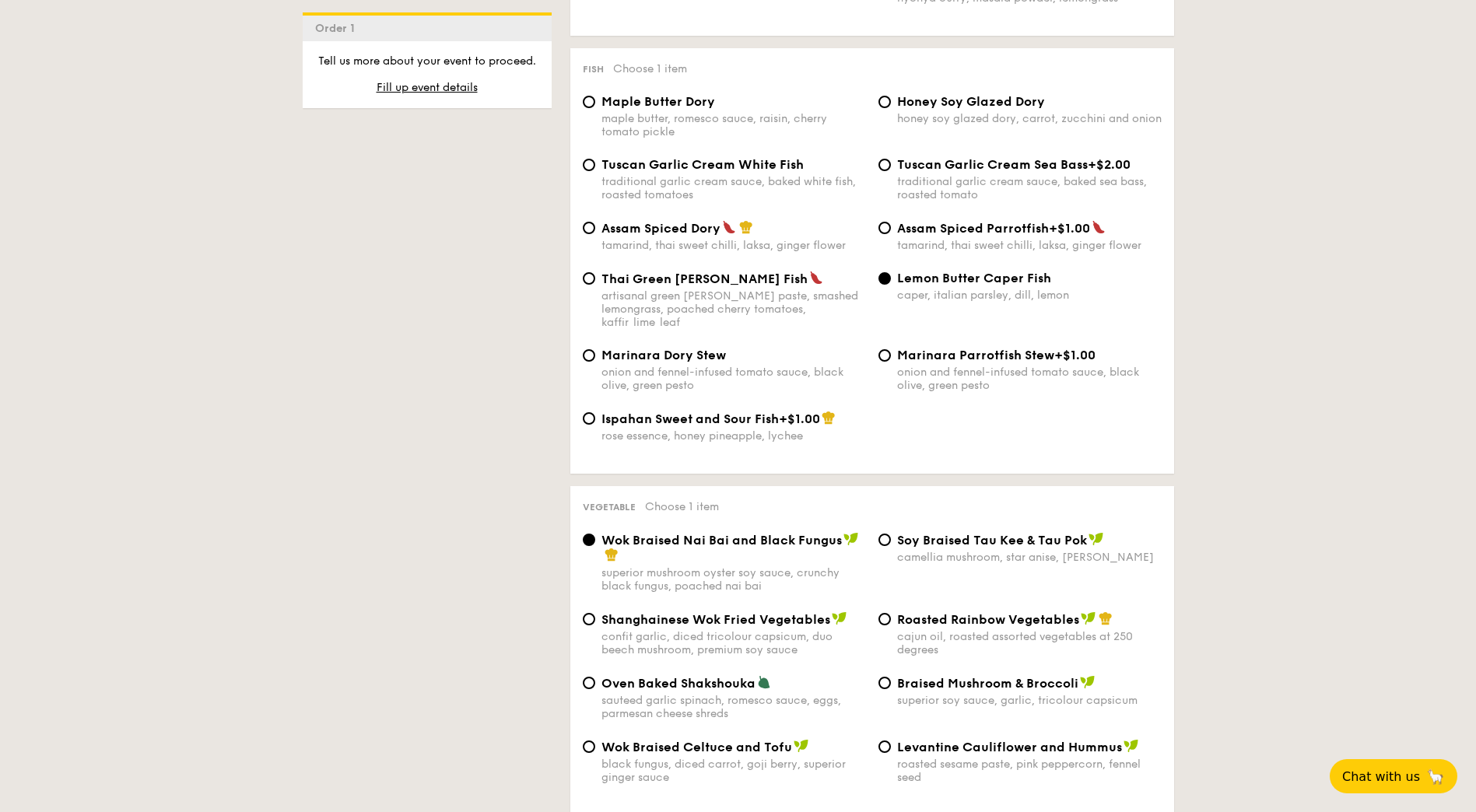
click at [910, 612] on span "Roasted Rainbow Vegetables" at bounding box center [988, 619] width 182 height 15
click at [891, 613] on input "Roasted Rainbow Vegetables cajun oil, roasted assorted vegetables at 250 degrees" at bounding box center [885, 619] width 12 height 12
radio input "true"
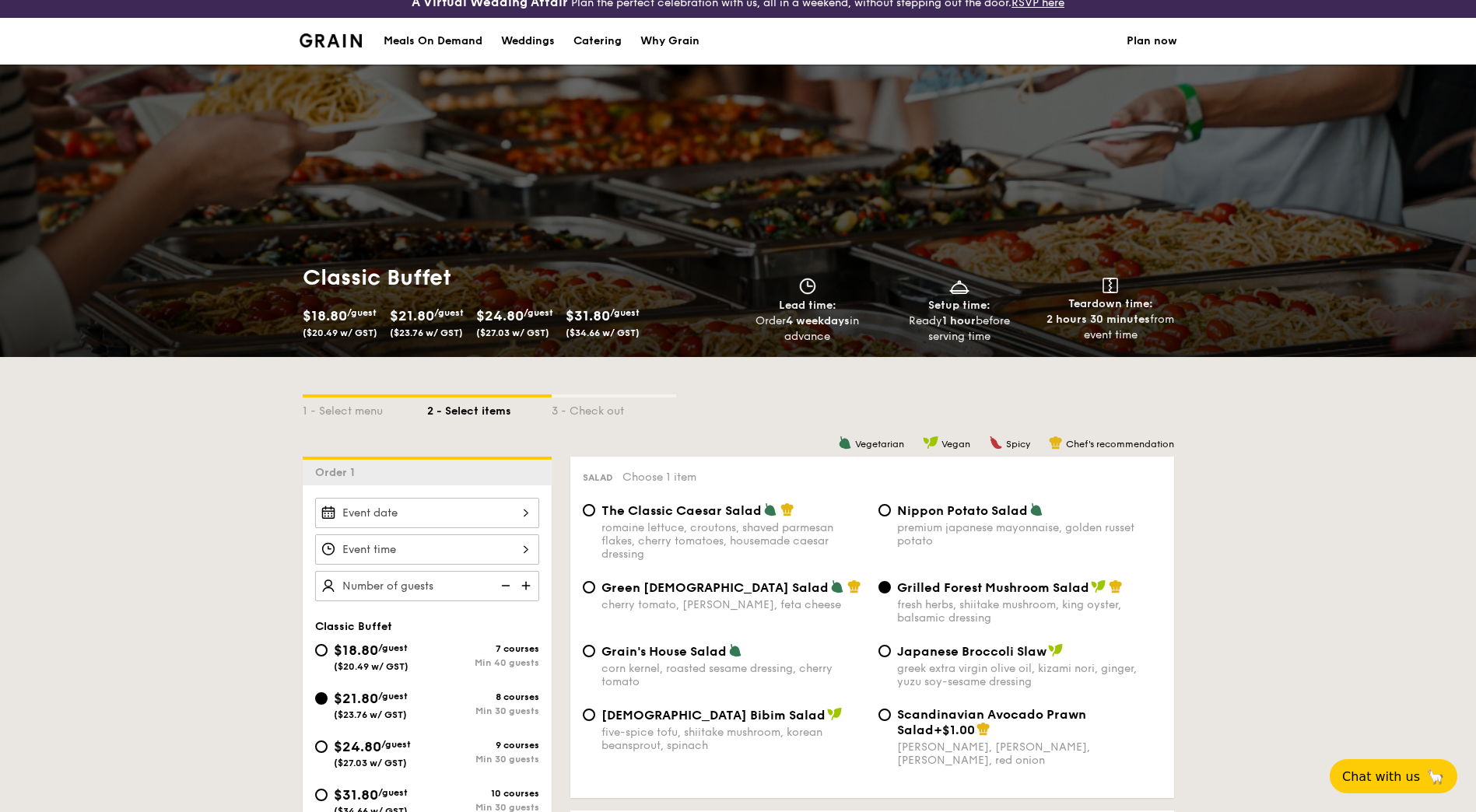
scroll to position [0, 0]
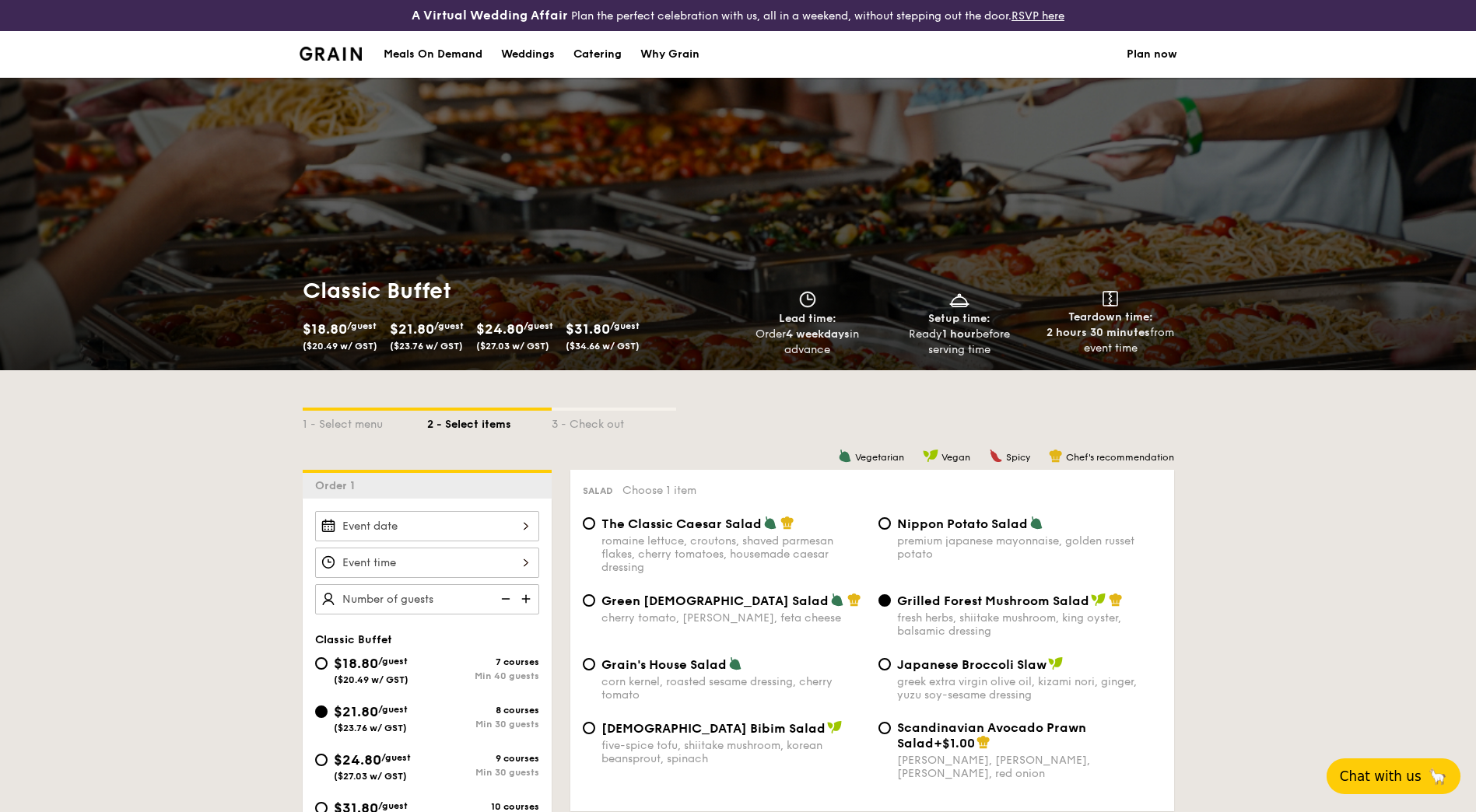
click at [1398, 773] on span "Chat with us" at bounding box center [1381, 777] width 81 height 16
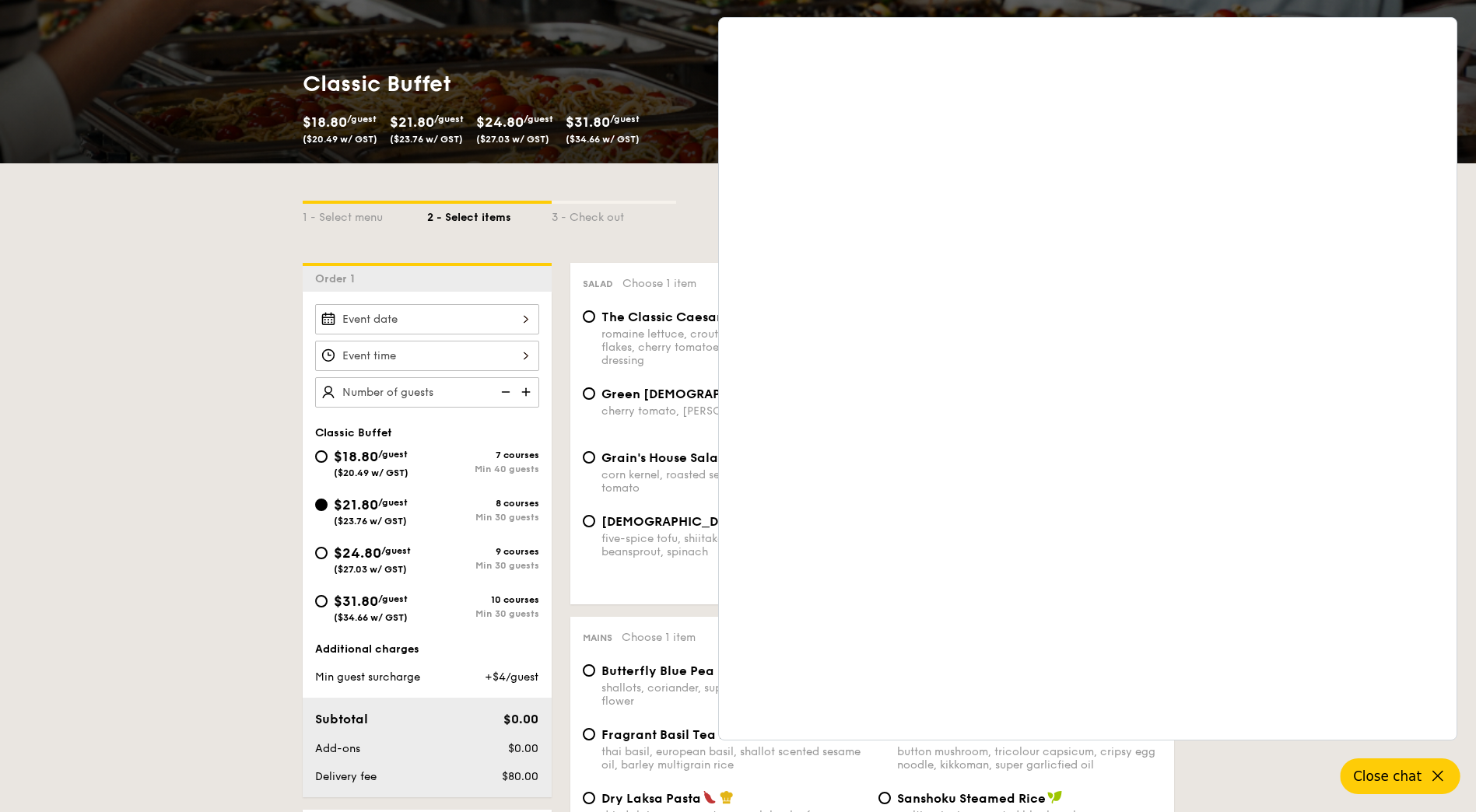
scroll to position [233, 0]
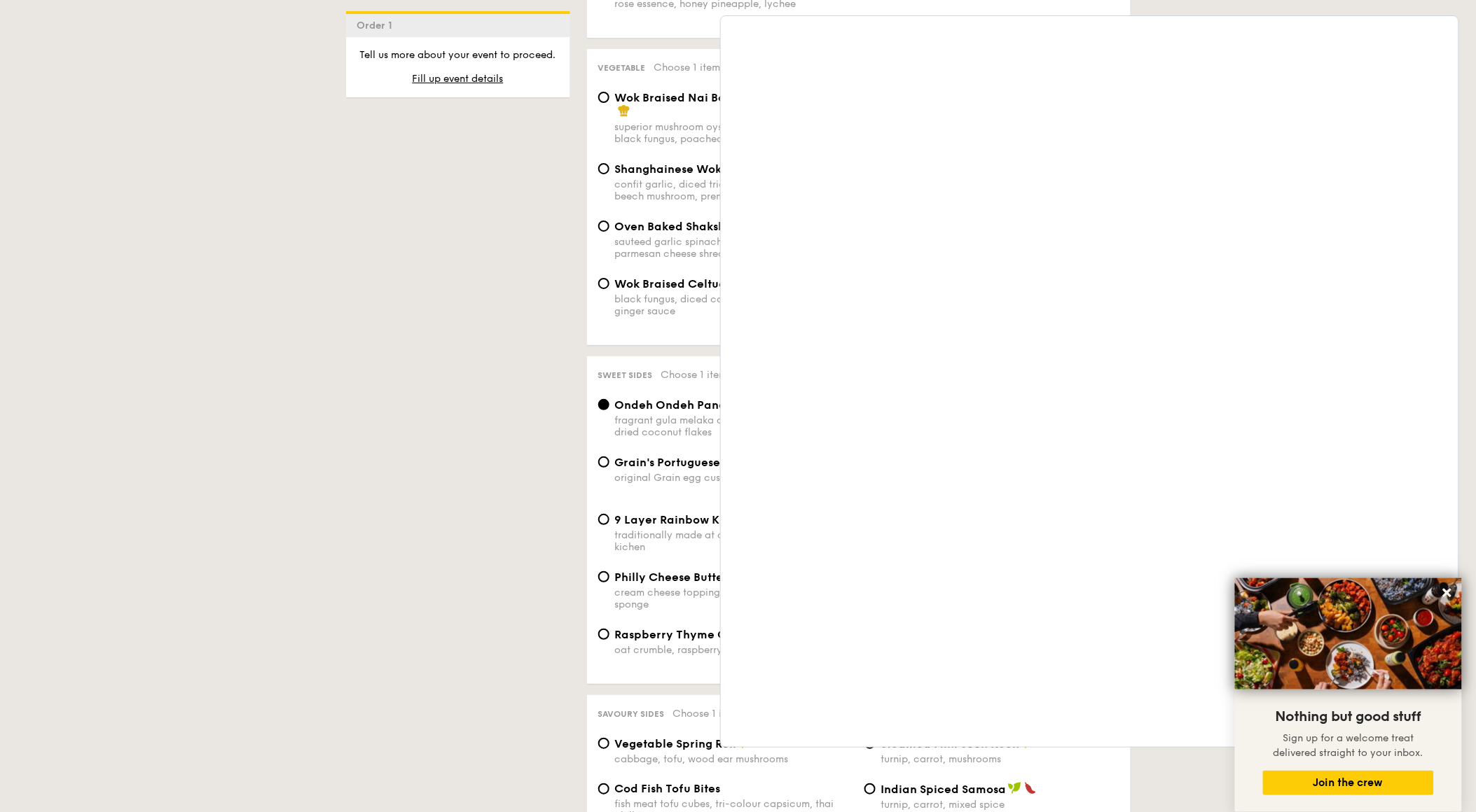
scroll to position [1711, 0]
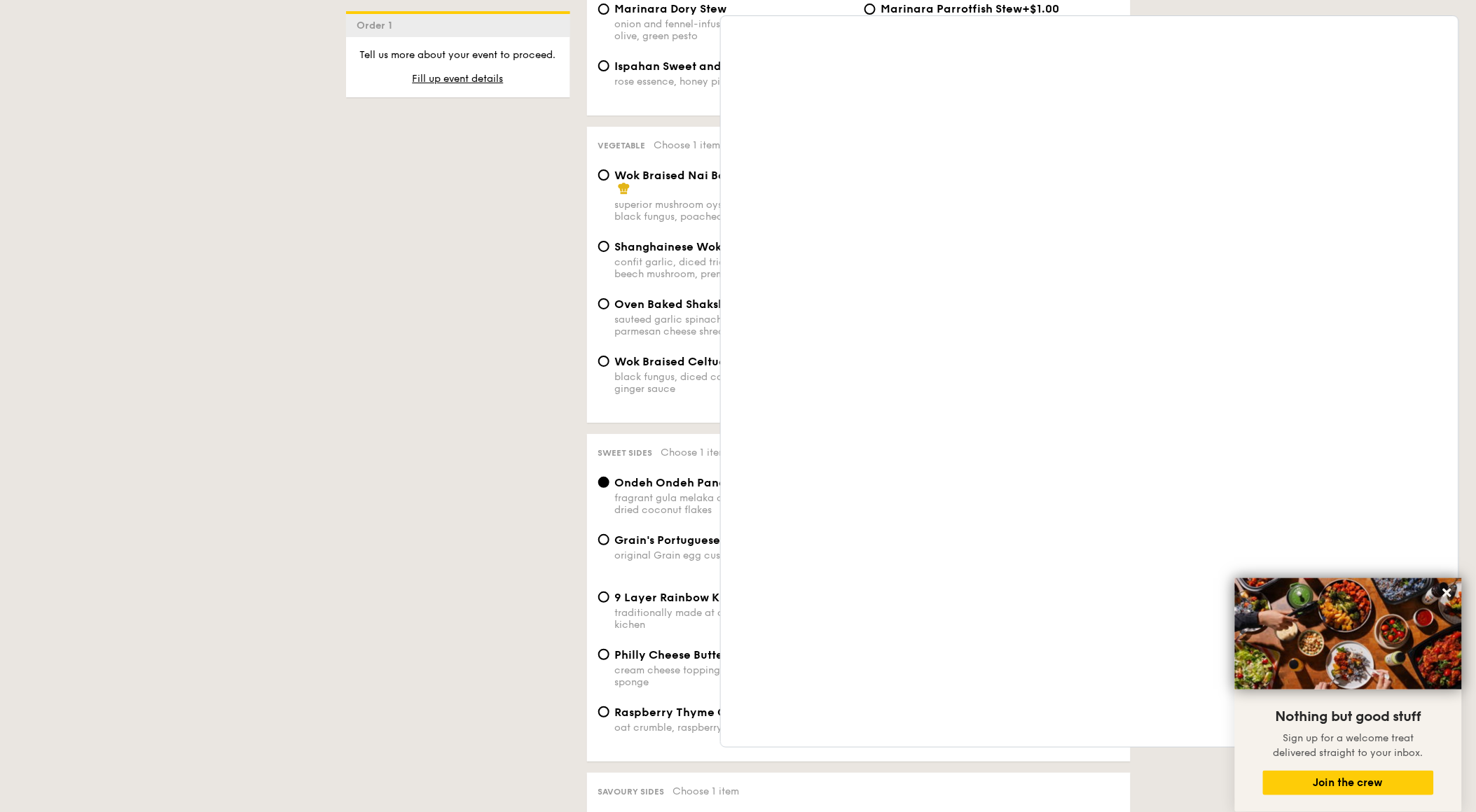
click at [537, 708] on div "1 - Select menu 2 - Select items 3 - Check out Order 1 Classic Buffet $18.80 /g…" at bounding box center [738, 188] width 807 height 3133
click at [489, 360] on div "1 - Select menu 2 - Select items 3 - Check out Order 1 Classic Buffet $18.80 /g…" at bounding box center [738, 188] width 807 height 3133
click at [1329, 589] on icon at bounding box center [1447, 593] width 12 height 12
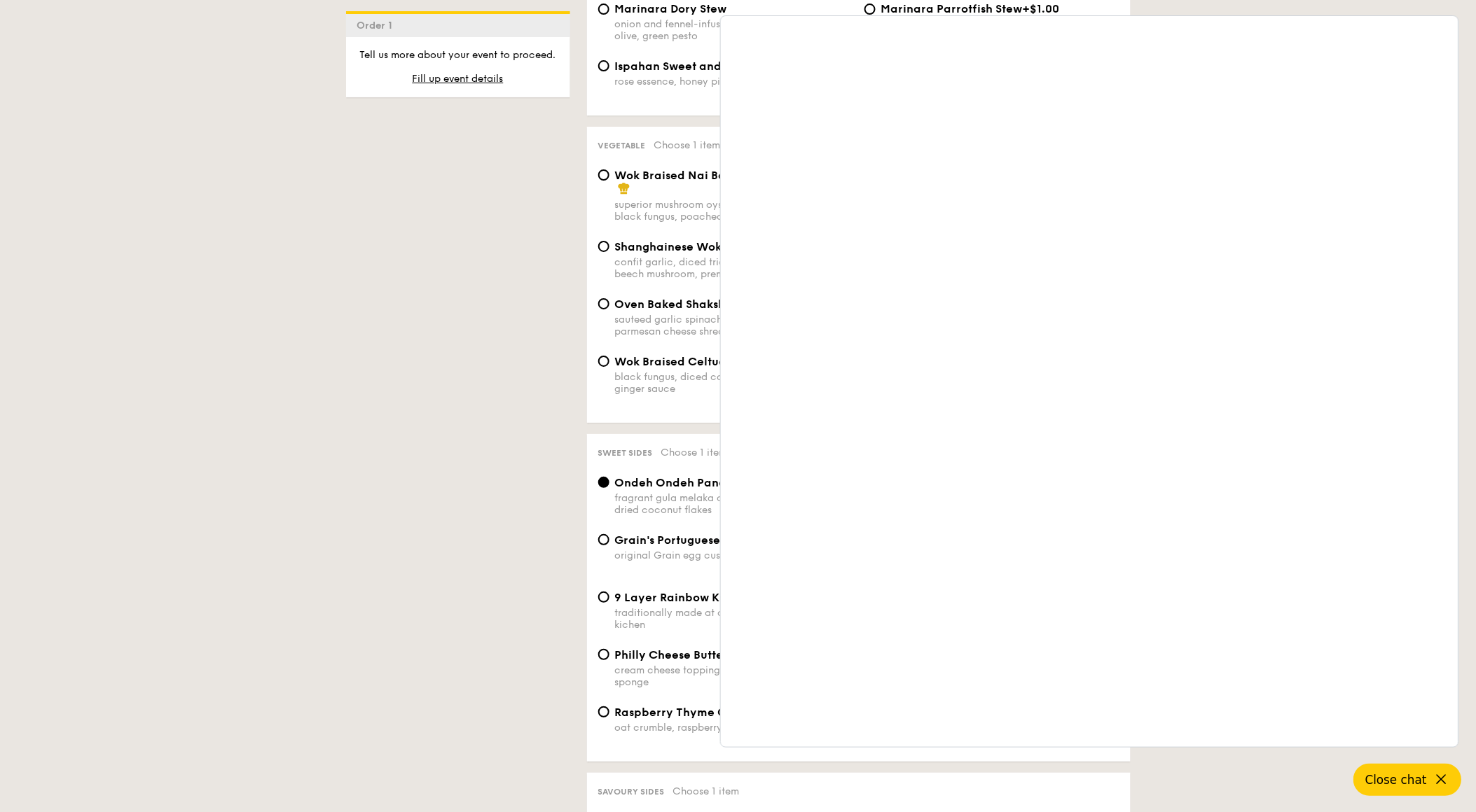
click at [1329, 730] on button "Close chat" at bounding box center [1408, 779] width 108 height 32
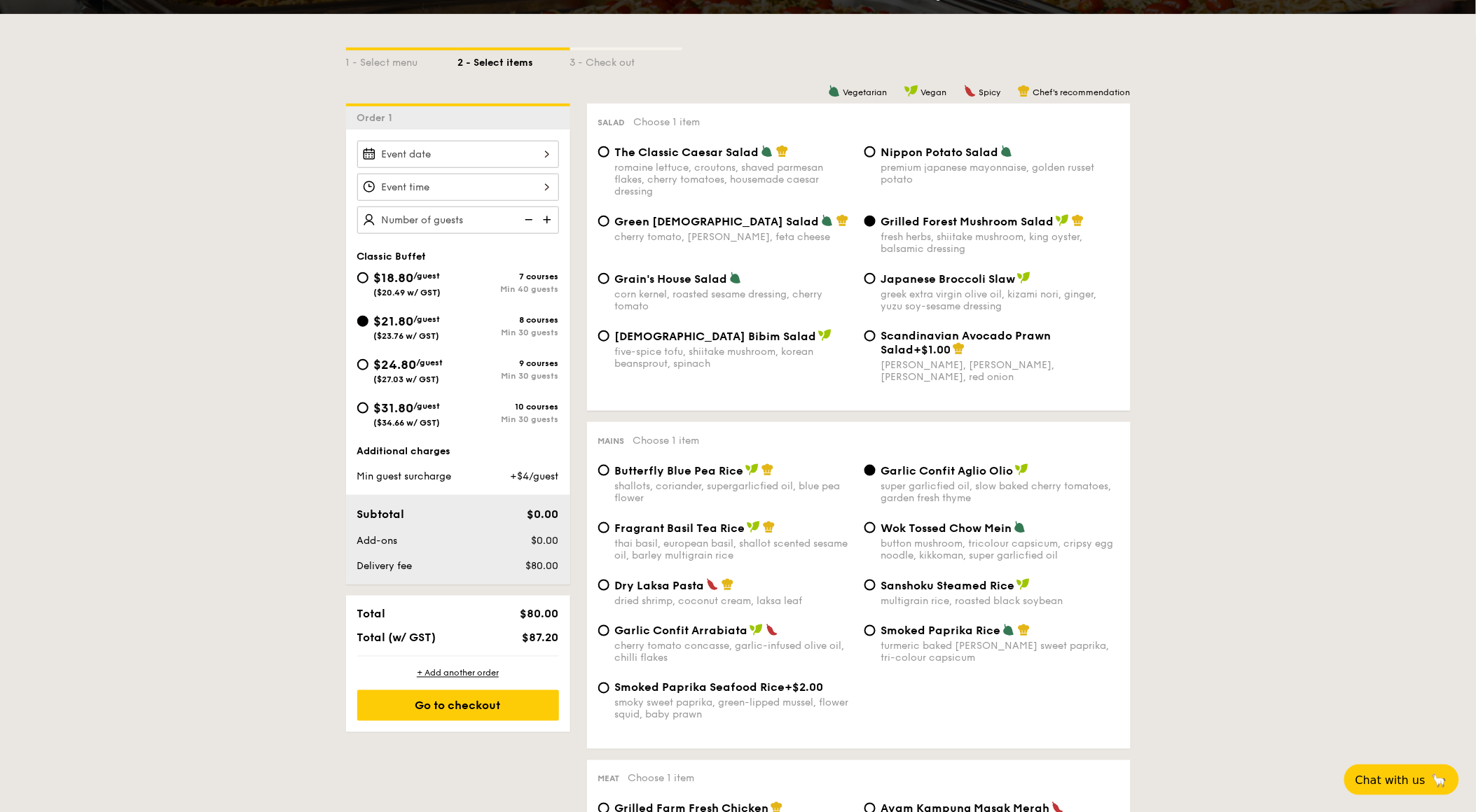
scroll to position [311, 0]
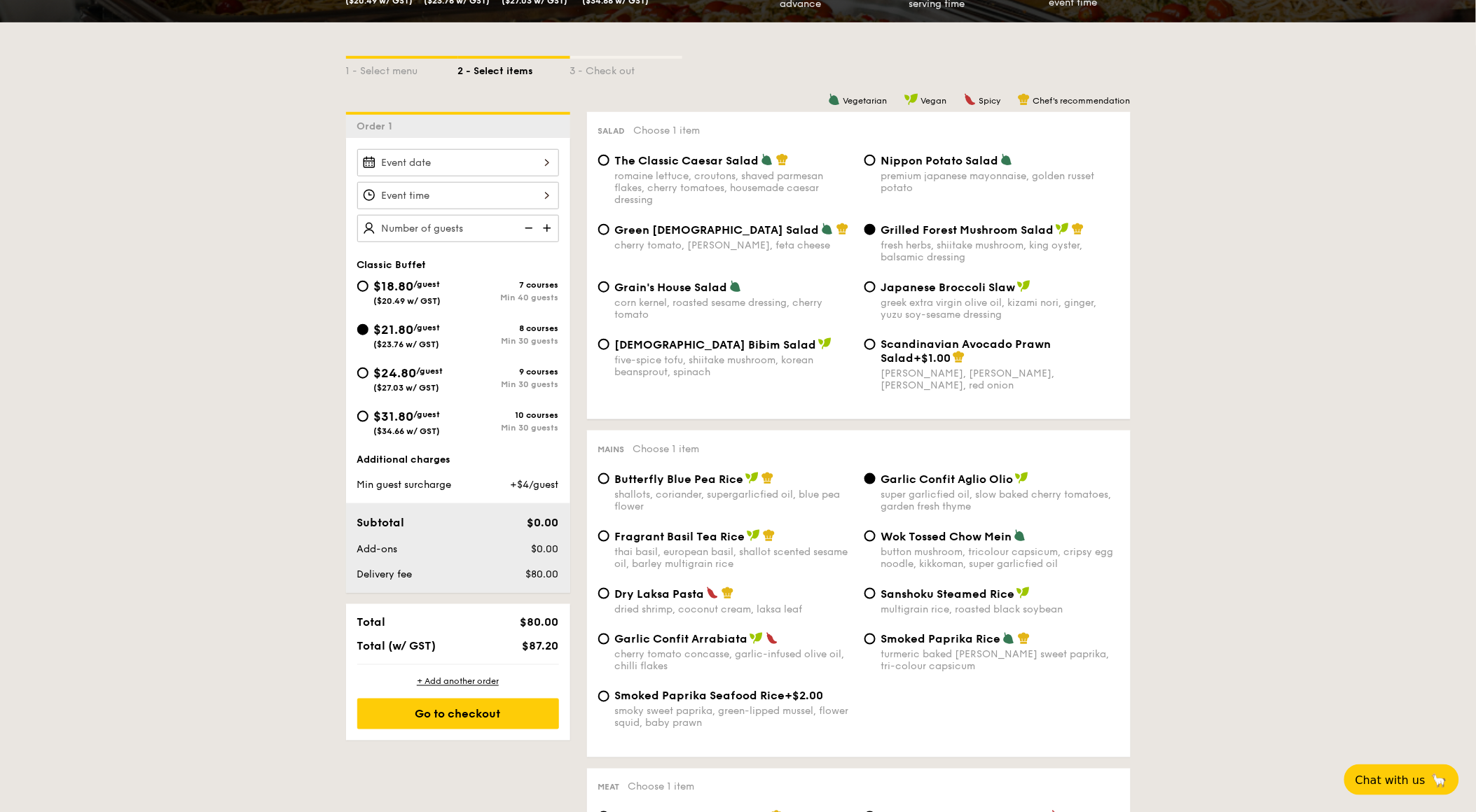
click at [387, 390] on span "($27.03 w/ GST)" at bounding box center [407, 388] width 66 height 10
click at [368, 379] on input "$24.80 /guest ($27.03 w/ GST) 9 courses Min 30 guests" at bounding box center [363, 373] width 11 height 11
radio input "true"
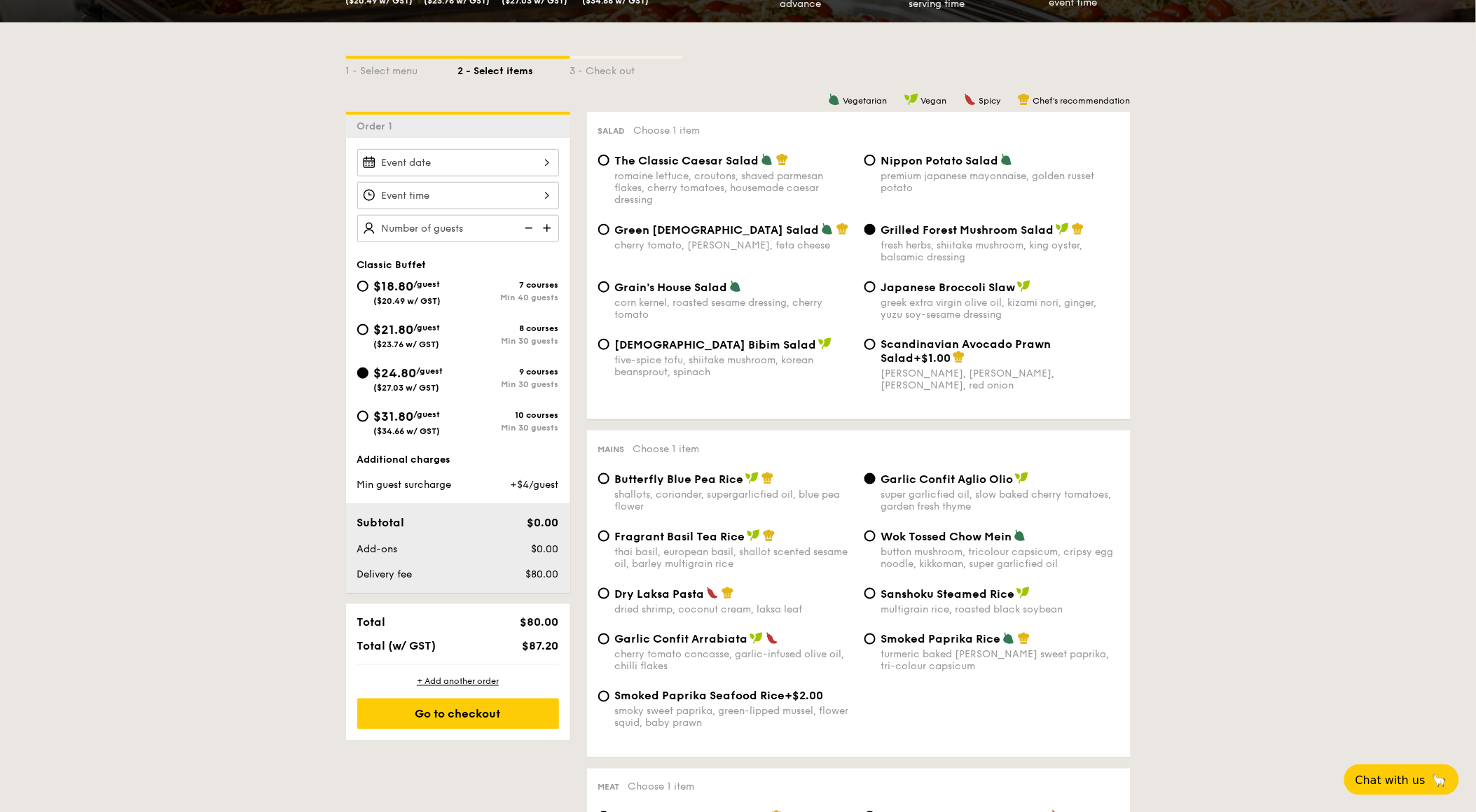
radio input "true"
radio input "false"
radio input "true"
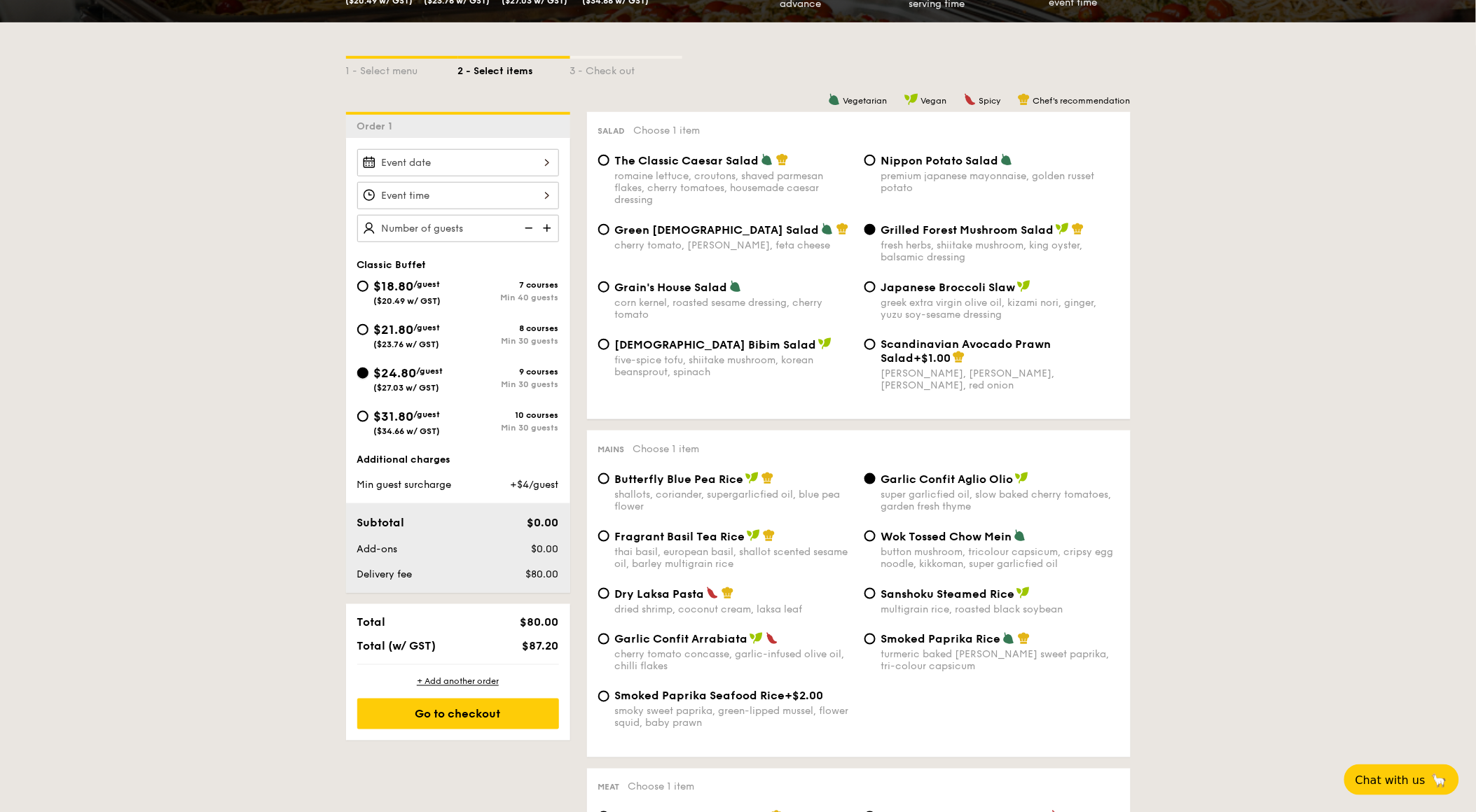
radio input "true"
click at [889, 241] on div "Grilled Forest Mushroom Salad fresh herbs, shiitake mushroom, king oyster, bals…" at bounding box center [1001, 243] width 238 height 40
click at [875, 235] on input "Grilled Forest Mushroom Salad fresh herbs, shiitake mushroom, king oyster, bals…" at bounding box center [870, 230] width 11 height 11
radio input "true"
click at [870, 497] on div "Garlic Confit Aglio Olio super garlicfied oil, slow baked cherry tomatoes, gard…" at bounding box center [992, 492] width 266 height 40
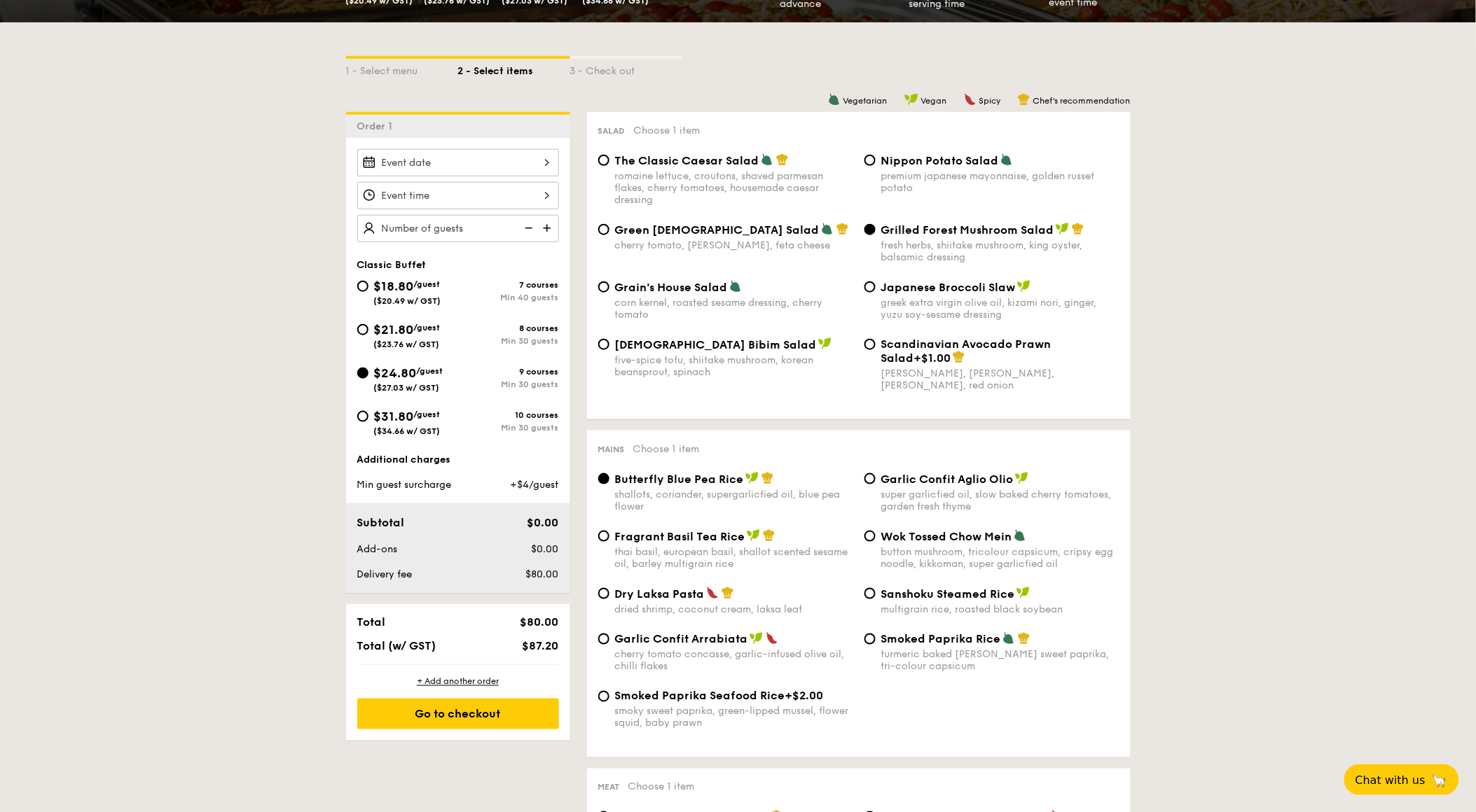
click at [875, 488] on div "Garlic Confit Aglio Olio super garlicfied oil, slow baked cherry tomatoes, gard…" at bounding box center [992, 492] width 266 height 40
click at [869, 484] on input "Garlic Confit Aglio Olio super garlicfied oil, slow baked cherry tomatoes, gard…" at bounding box center [870, 479] width 11 height 11
radio input "true"
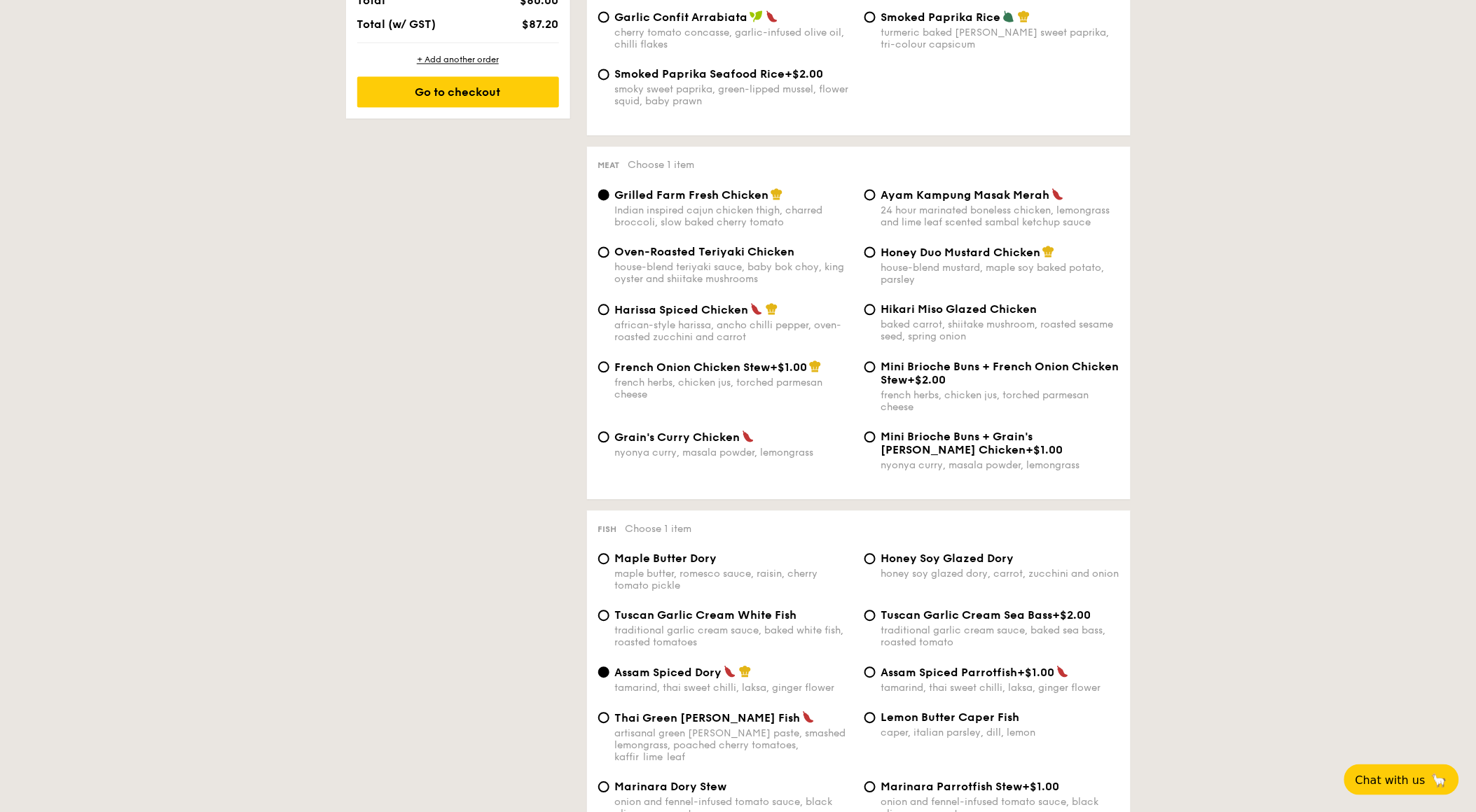
scroll to position [933, 0]
click at [682, 317] on span "Harissa Spiced Chicken" at bounding box center [682, 310] width 134 height 13
click at [610, 315] on input "Harissa Spiced Chicken african-style harissa, ancho chilli pepper, oven-roasted…" at bounding box center [604, 309] width 11 height 11
radio input "true"
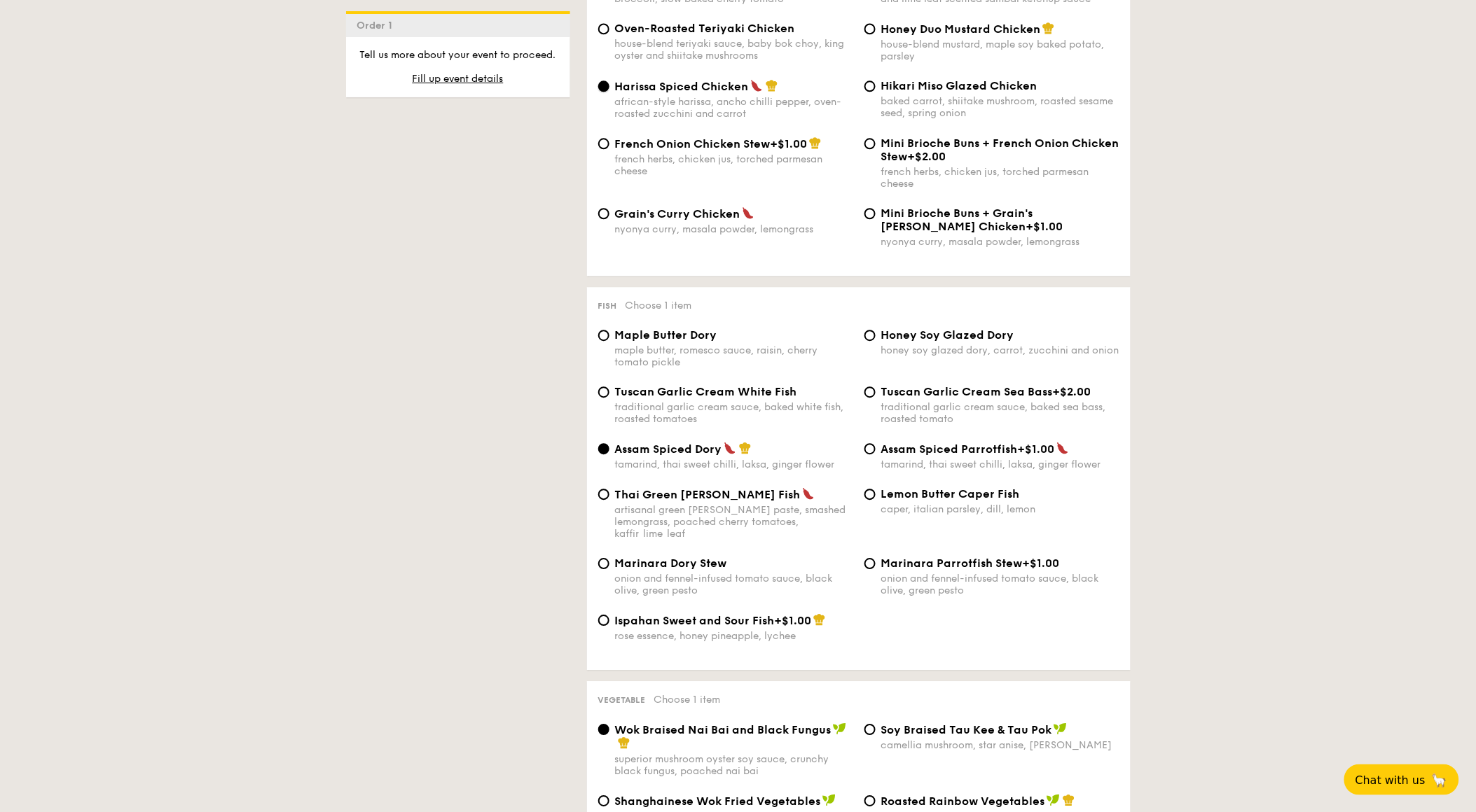
scroll to position [1244, 0]
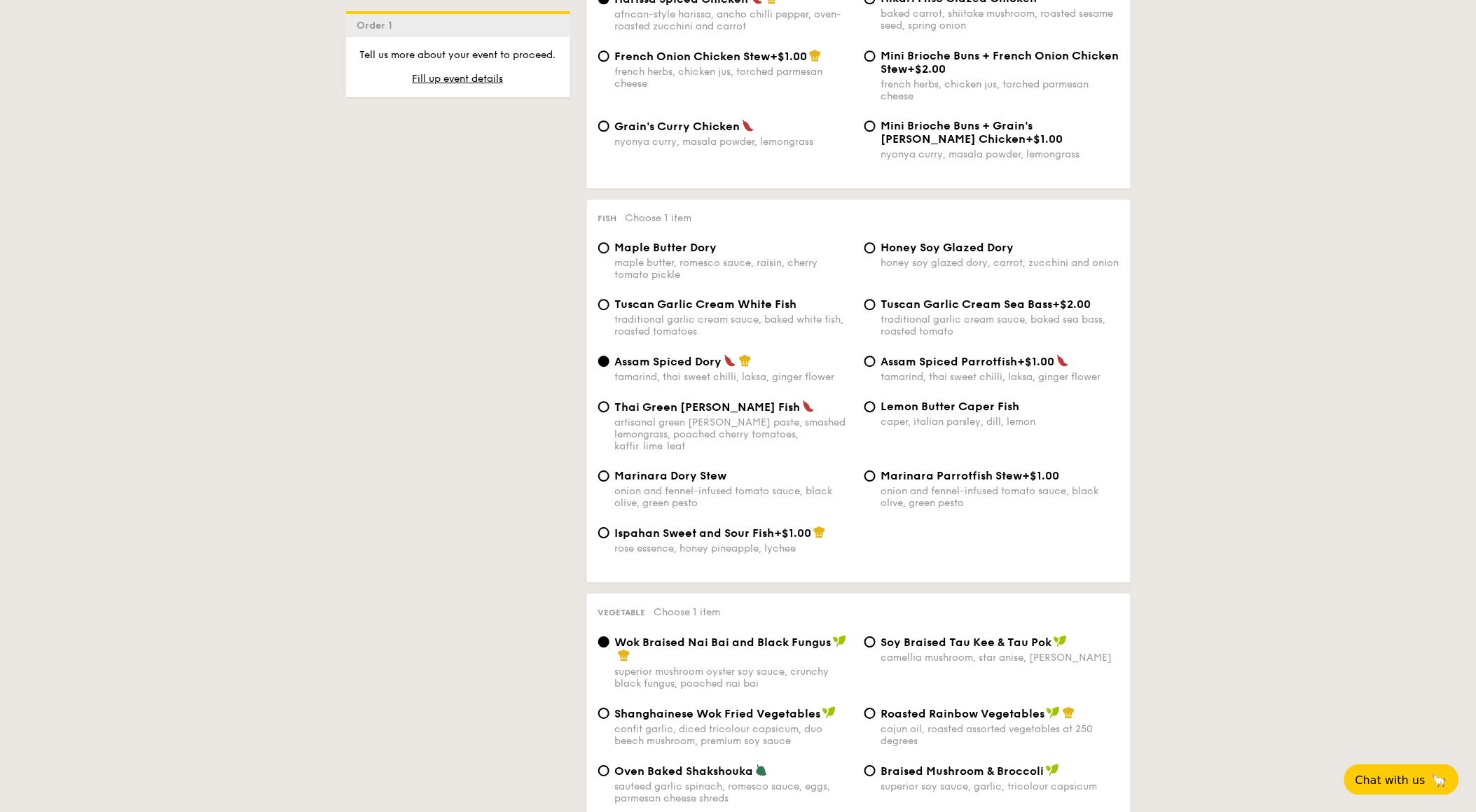
click at [902, 413] on span "Lemon Butter Caper Fish" at bounding box center [951, 406] width 139 height 13
click at [875, 413] on input "Lemon Butter Caper Fish caper, italian parsley, dill, lemon" at bounding box center [870, 406] width 11 height 11
radio input "true"
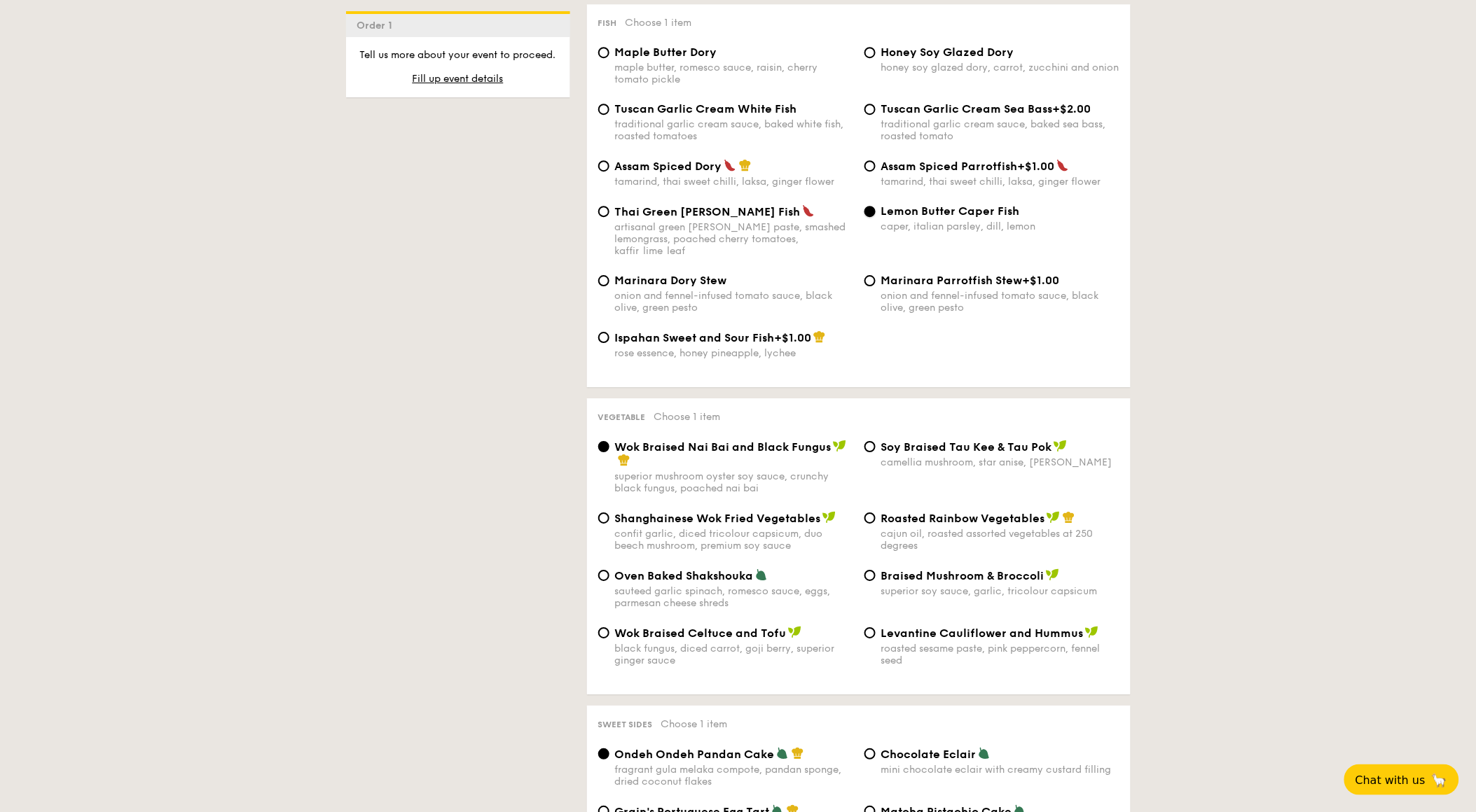
scroll to position [1478, 0]
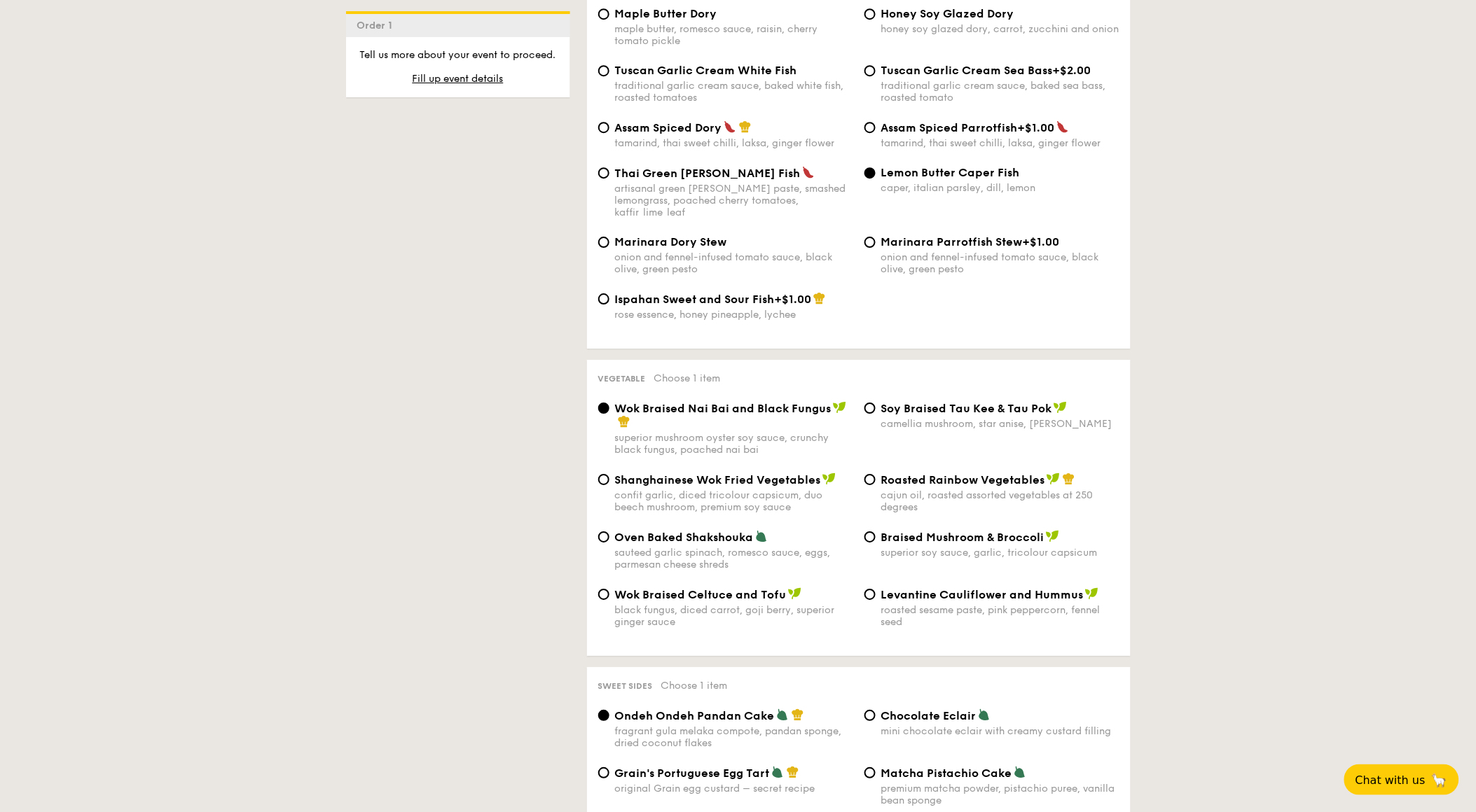
click at [873, 498] on div "Roasted Rainbow Vegetables cajun oil, roasted assorted vegetables at 250 degrees" at bounding box center [992, 493] width 266 height 40
click at [873, 485] on input "Roasted Rainbow Vegetables cajun oil, roasted assorted vegetables at 250 degrees" at bounding box center [870, 480] width 11 height 11
radio input "true"
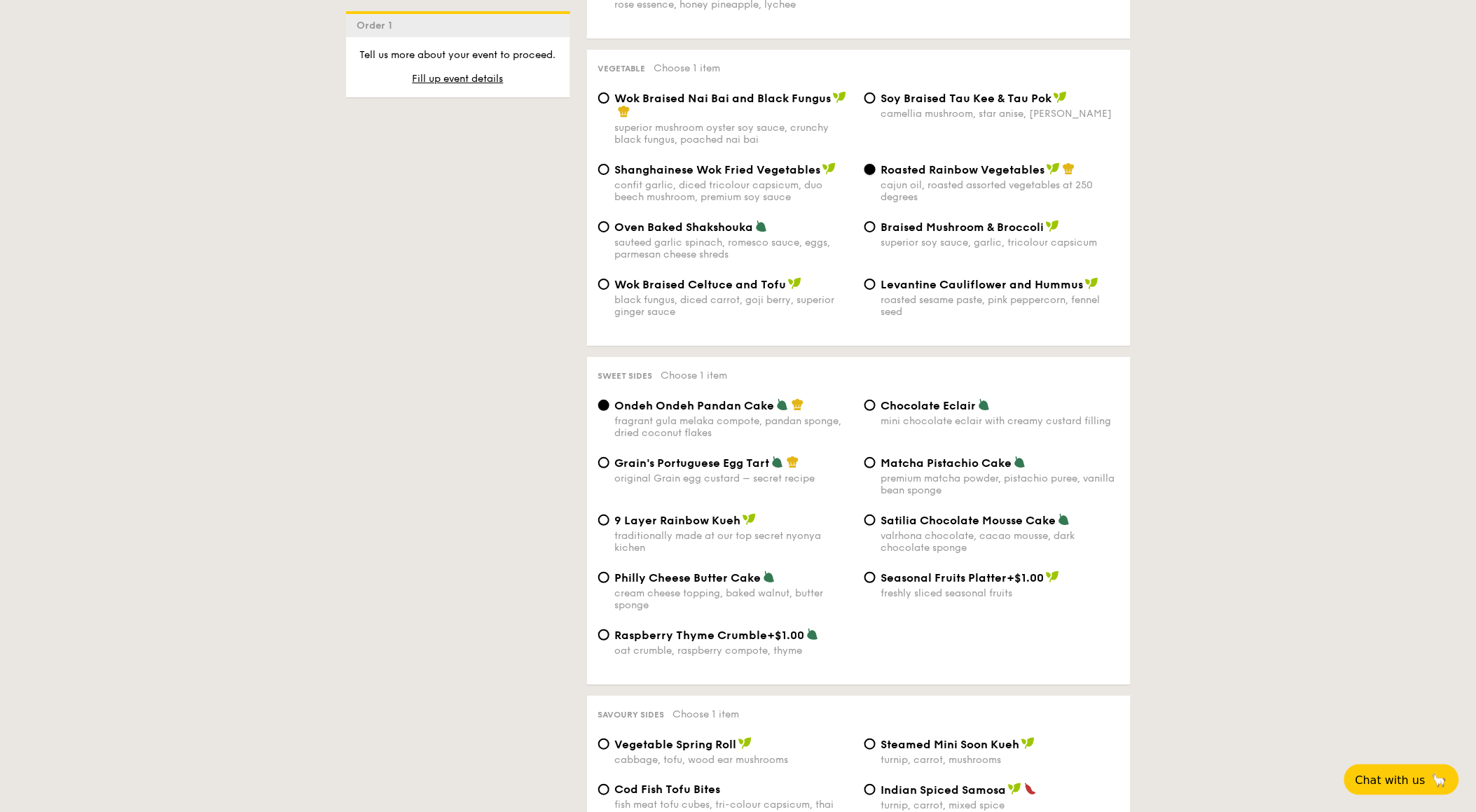
scroll to position [1789, 0]
click at [869, 526] on input "Satilia Chocolate Mousse Cake valrhona chocolate, cacao mousse, dark chocolate …" at bounding box center [870, 519] width 11 height 11
radio input "true"
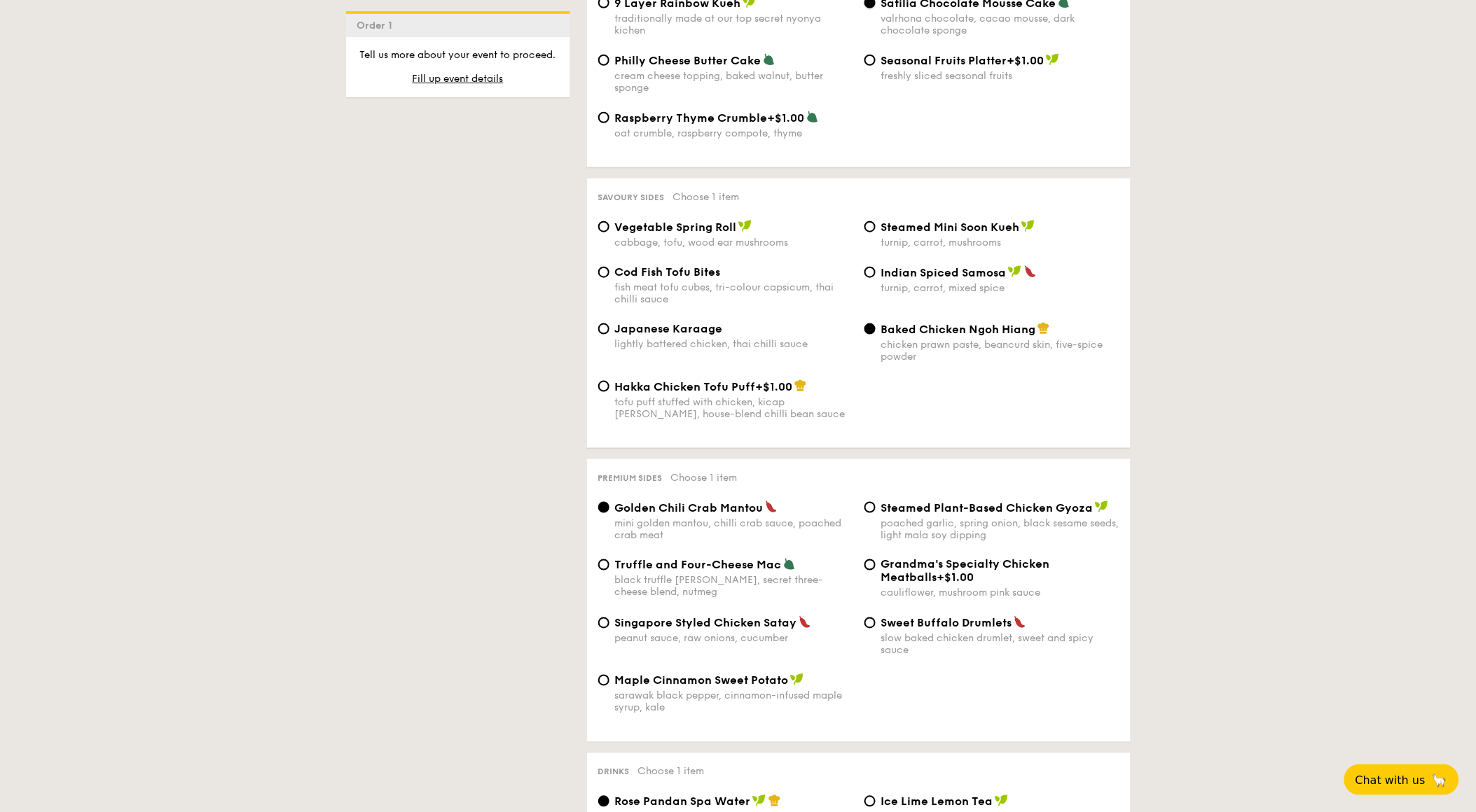
scroll to position [2334, 0]
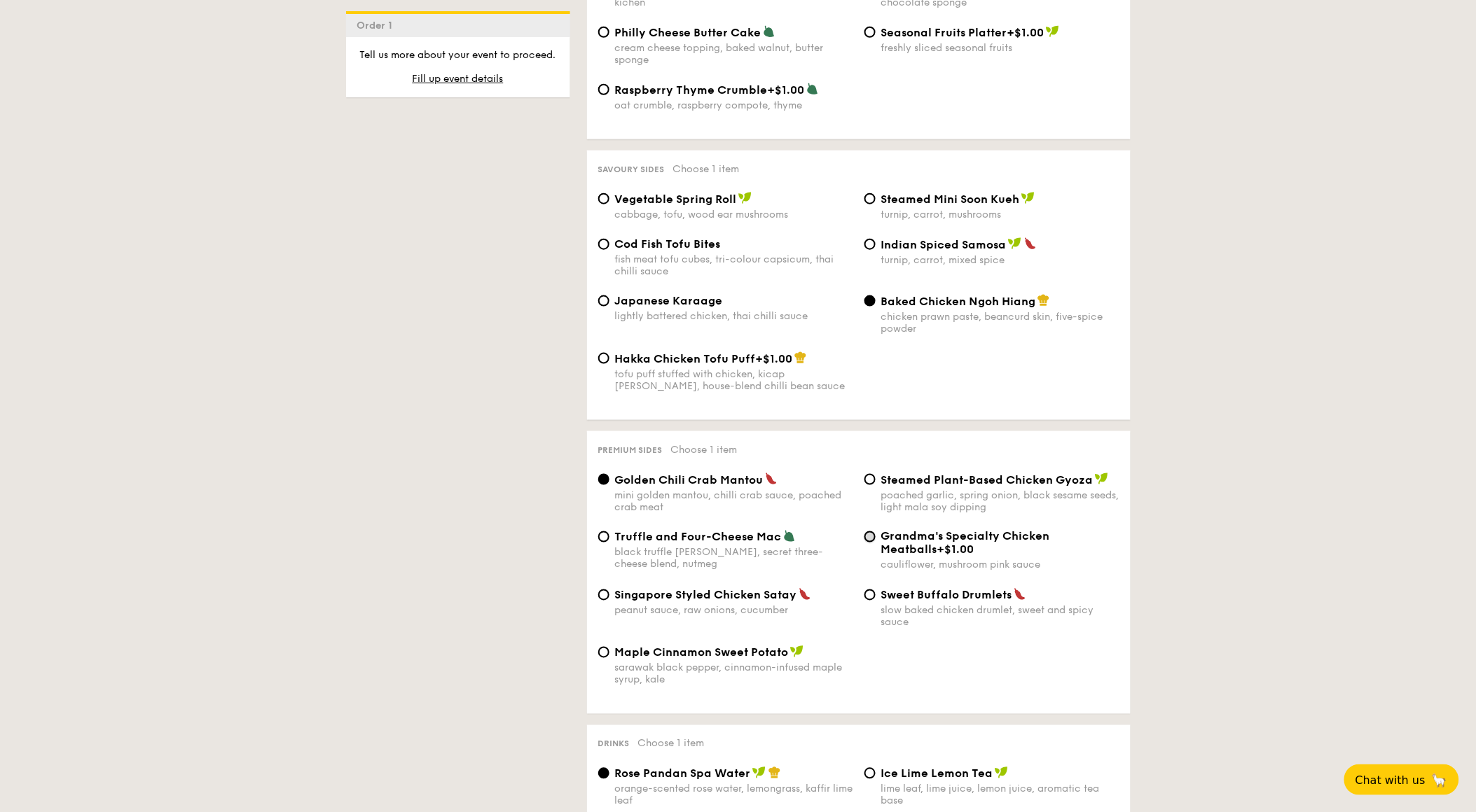
click at [867, 543] on input "Grandma's Specialty Chicken Meatballs +$1.00 cauliflower, mushroom pink sauce" at bounding box center [870, 537] width 11 height 11
radio input "true"
click at [1329, 730] on span "Chat with us" at bounding box center [1390, 780] width 73 height 14
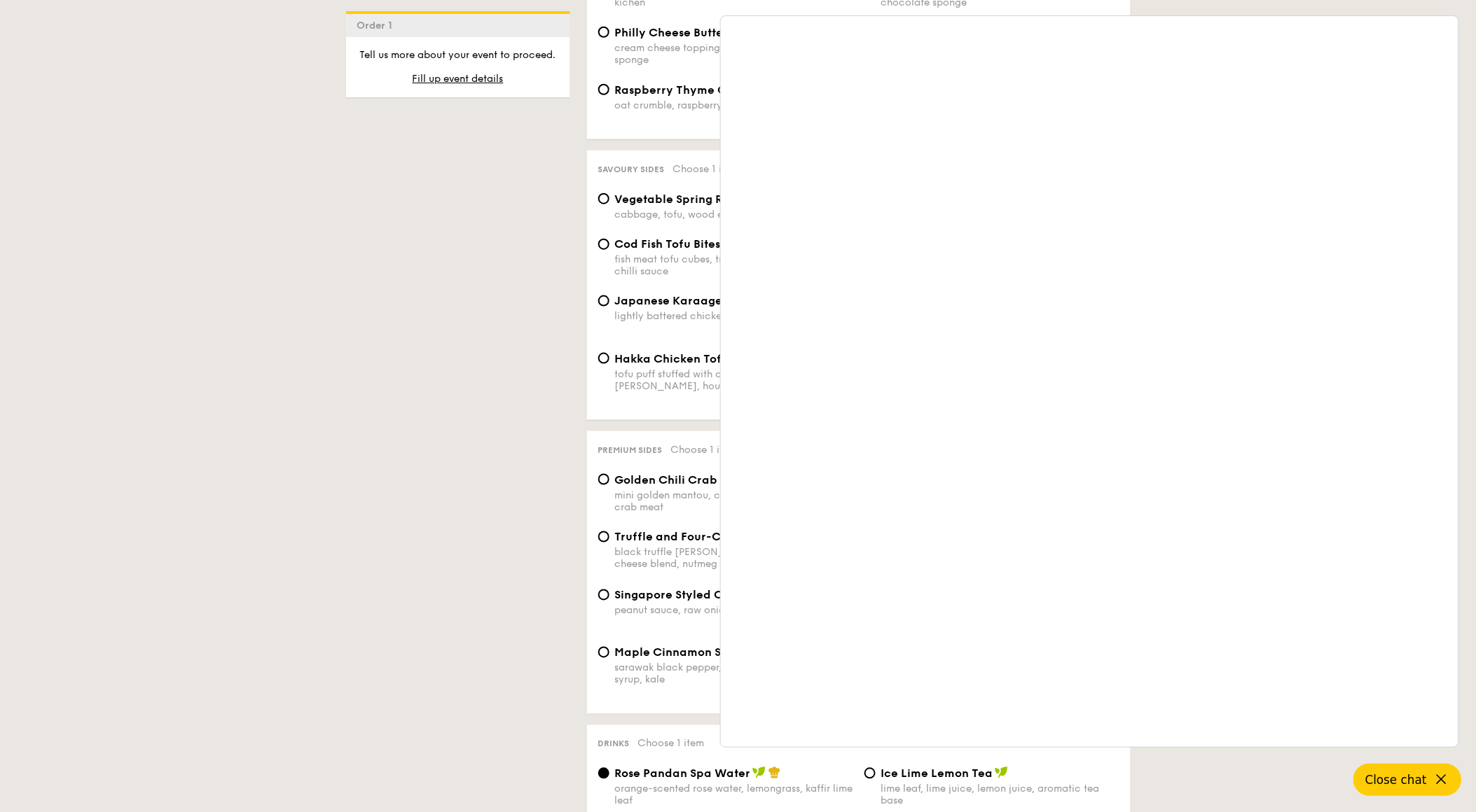
click at [1329, 730] on button "Close chat" at bounding box center [1408, 779] width 108 height 32
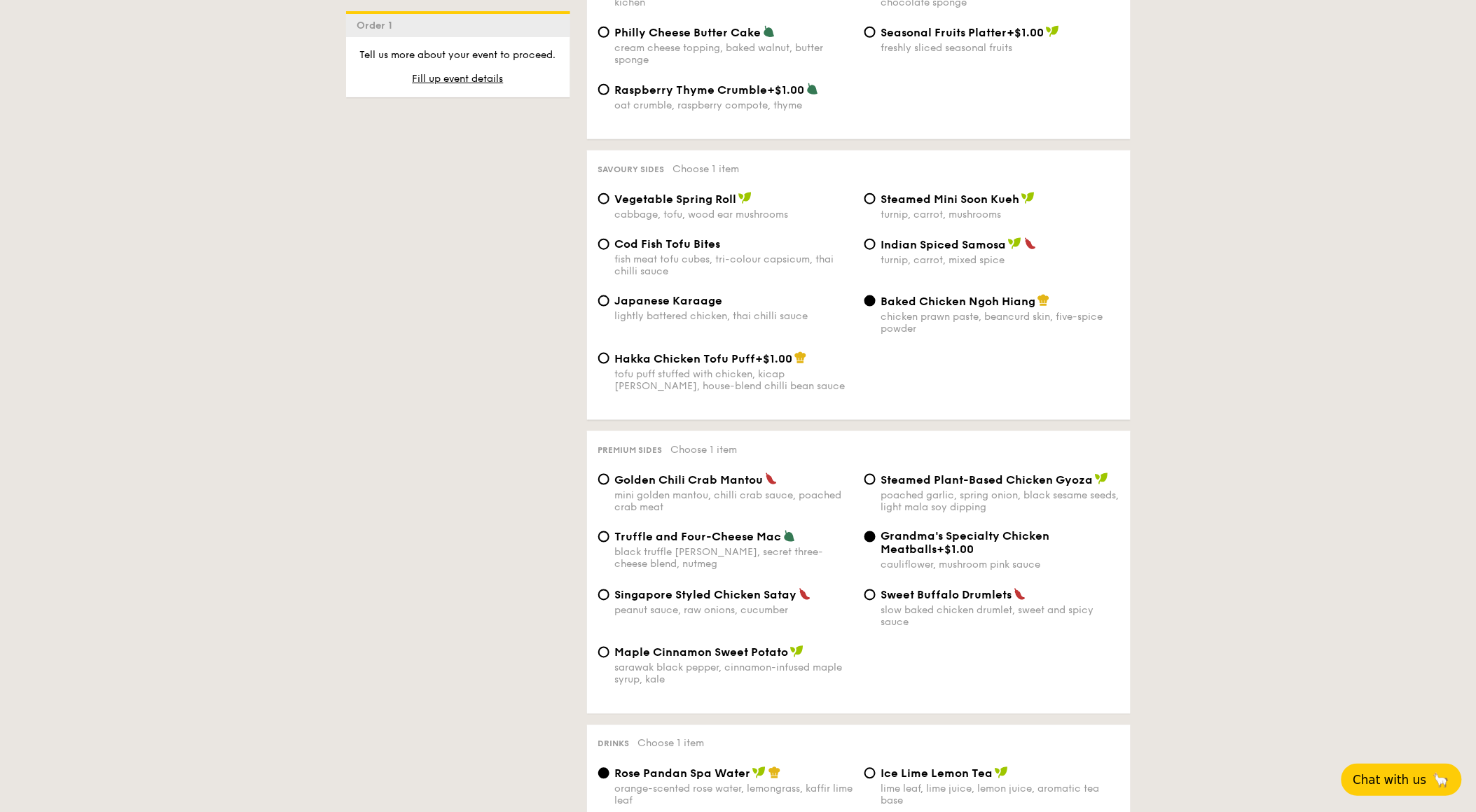
click at [1329, 730] on button "Chat with us 🦙" at bounding box center [1402, 779] width 121 height 32
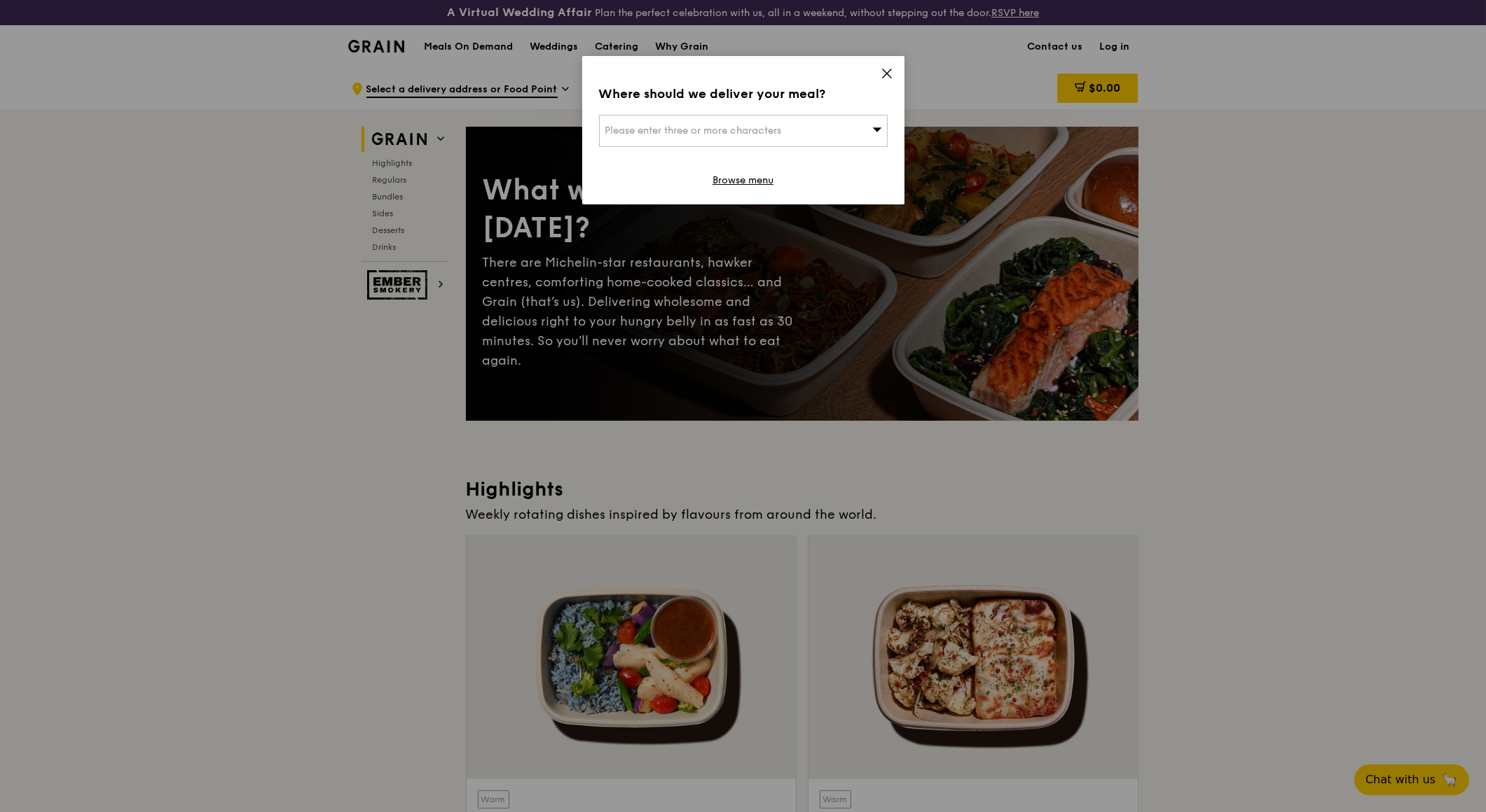
click at [878, 69] on div "Where should we deliver your meal? Please enter three or more characters Browse…" at bounding box center [744, 130] width 322 height 149
click at [884, 71] on icon at bounding box center [886, 73] width 9 height 9
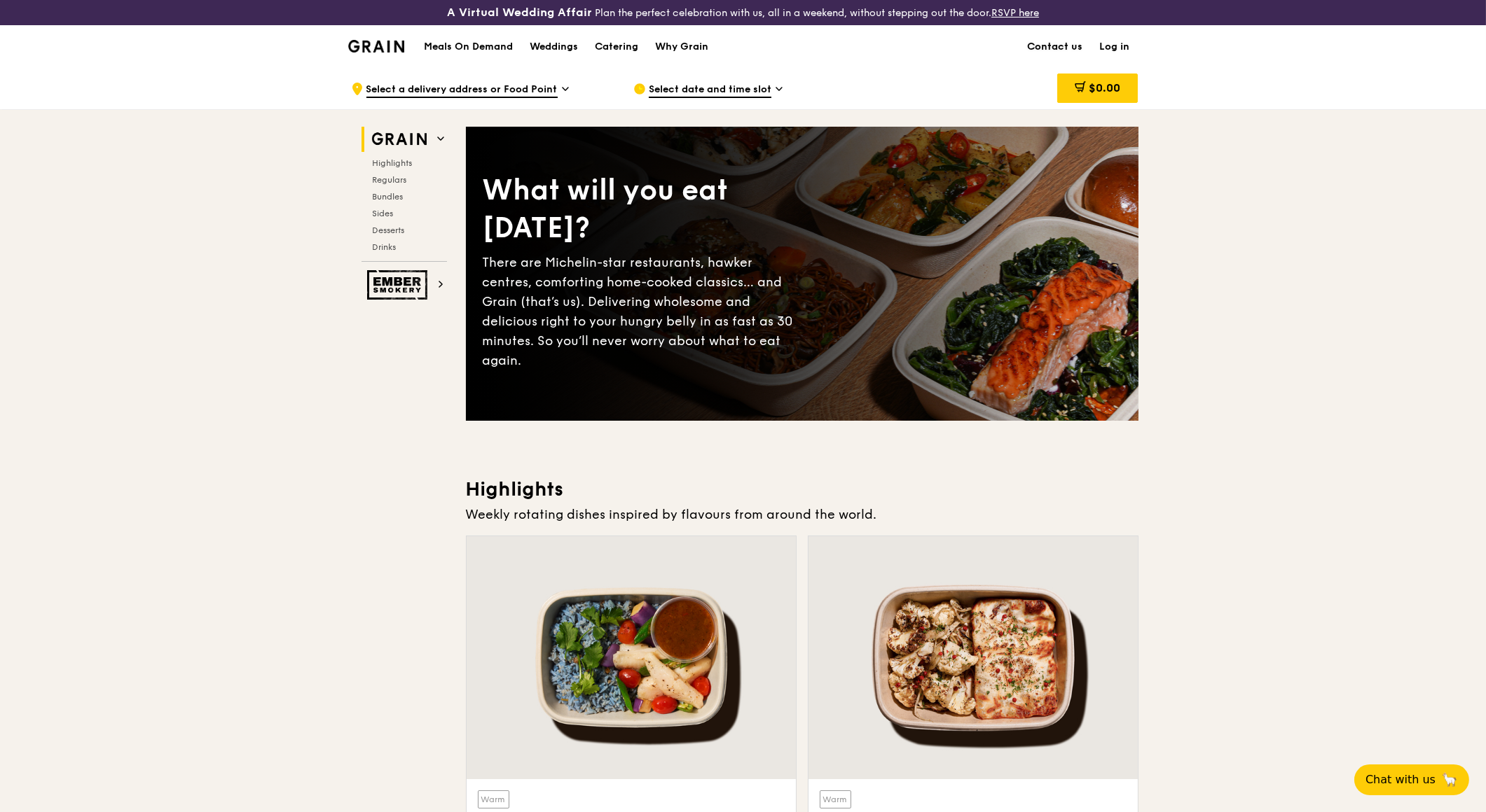
click at [1053, 43] on link "Contact us" at bounding box center [1055, 47] width 72 height 42
